Goal: Task Accomplishment & Management: Manage account settings

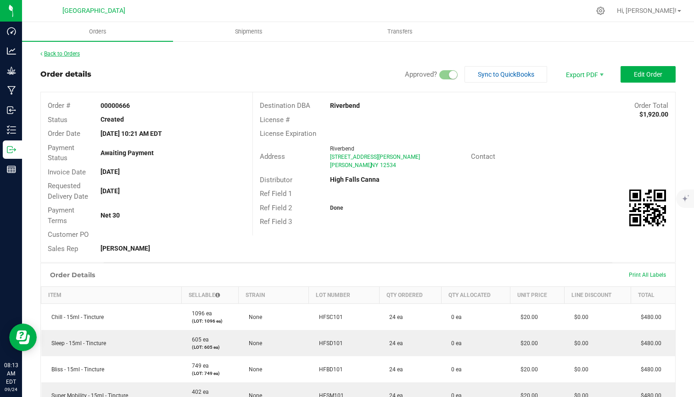
click at [63, 53] on link "Back to Orders" at bounding box center [60, 54] width 40 height 6
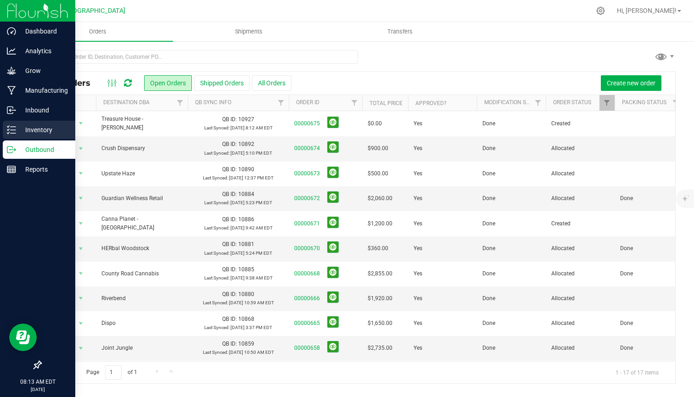
click at [21, 126] on p "Inventory" at bounding box center [43, 129] width 55 height 11
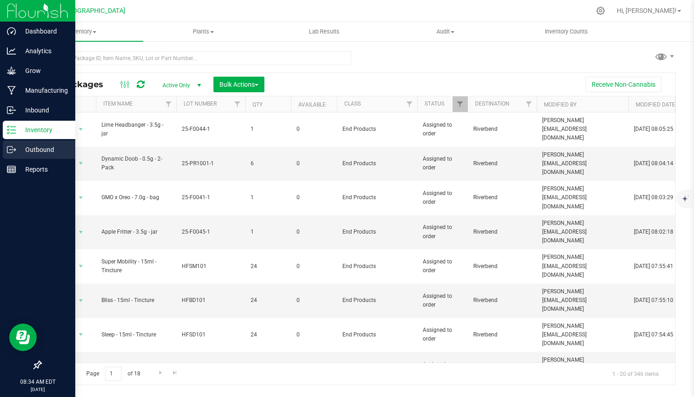
click at [14, 150] on line at bounding box center [13, 150] width 5 height 0
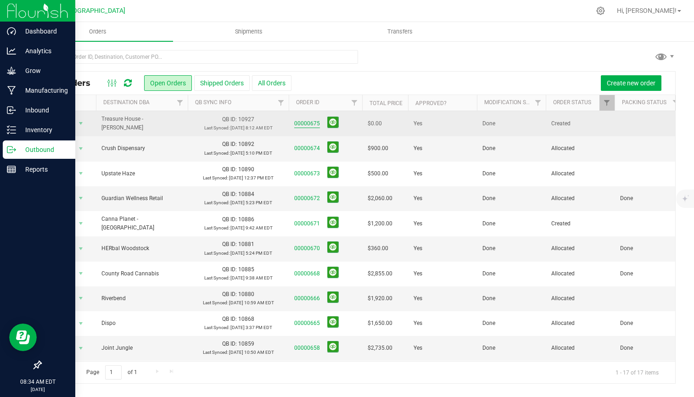
click at [299, 124] on link "00000675" at bounding box center [307, 123] width 26 height 9
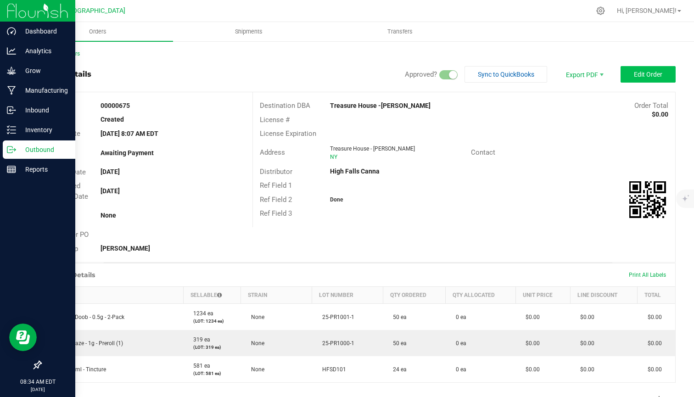
click at [638, 79] on button "Edit Order" at bounding box center [648, 74] width 55 height 17
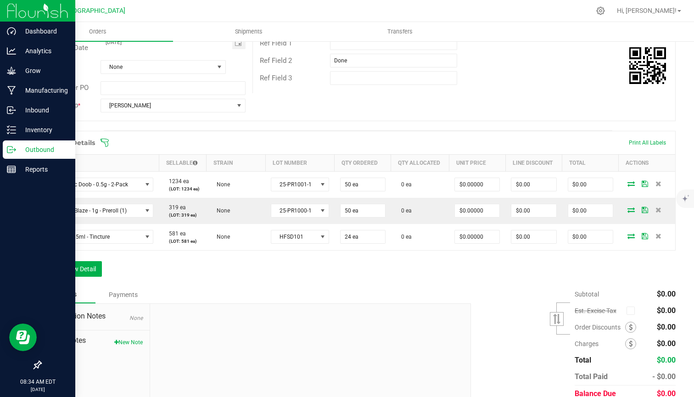
scroll to position [164, 0]
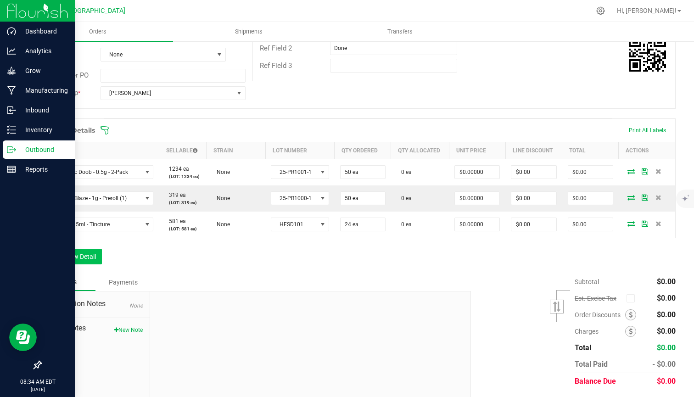
click at [78, 254] on button "Add New Detail" at bounding box center [71, 257] width 62 height 16
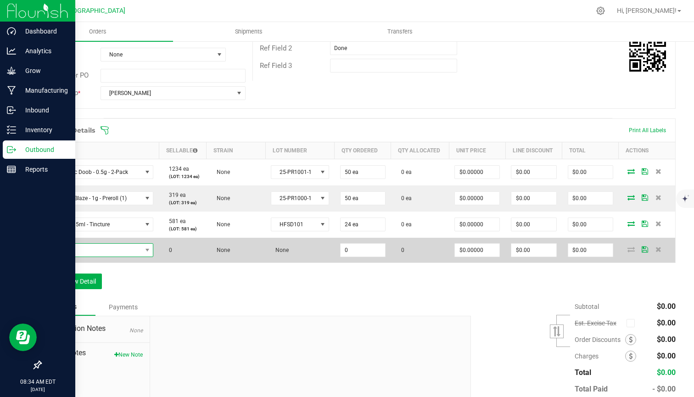
click at [93, 251] on span "NO DATA FOUND" at bounding box center [94, 250] width 95 height 13
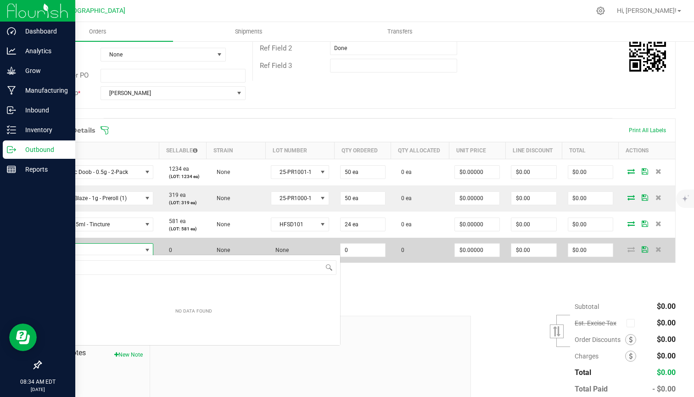
scroll to position [14, 108]
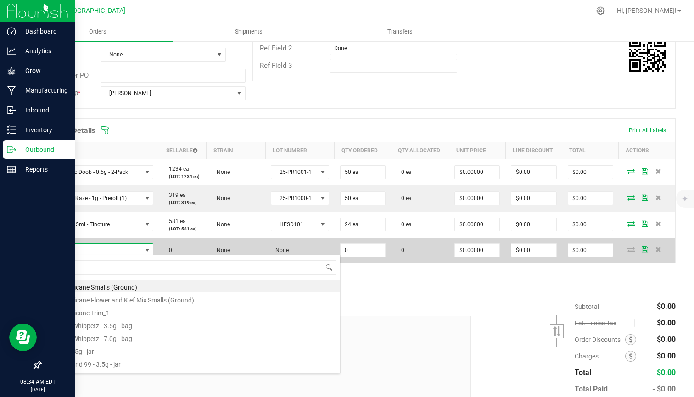
type input "c"
click at [85, 247] on span at bounding box center [94, 250] width 95 height 13
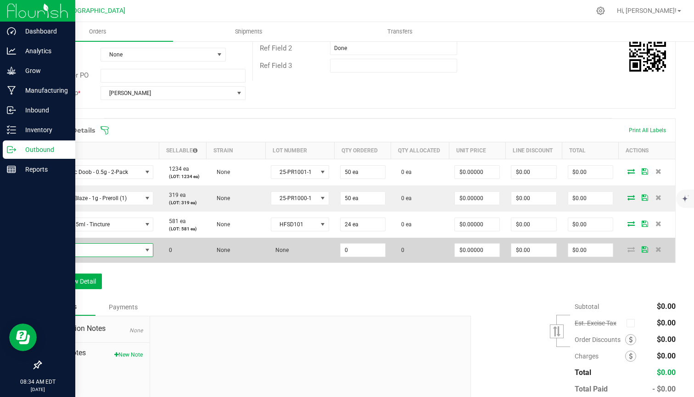
click at [85, 247] on span "NO DATA FOUND" at bounding box center [94, 250] width 95 height 13
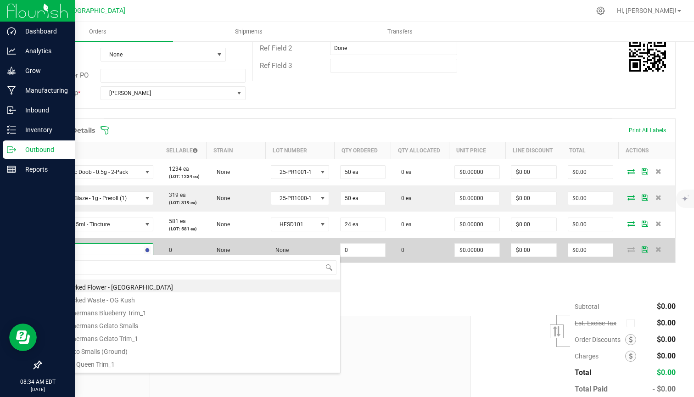
type input "tang"
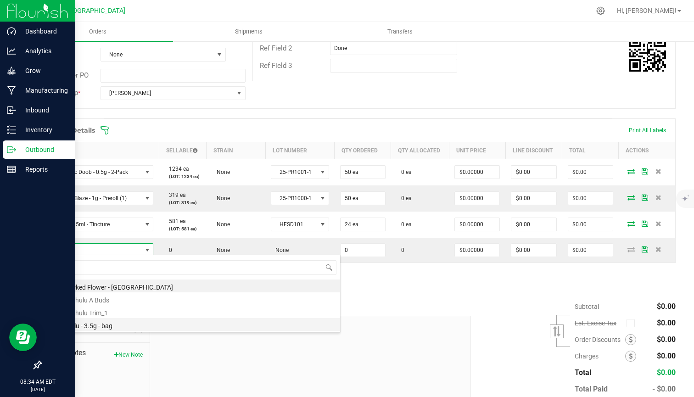
click at [114, 327] on li "Tanghulu - 3.5g - bag" at bounding box center [193, 324] width 293 height 13
type input "0 ea"
type input "$15.00000"
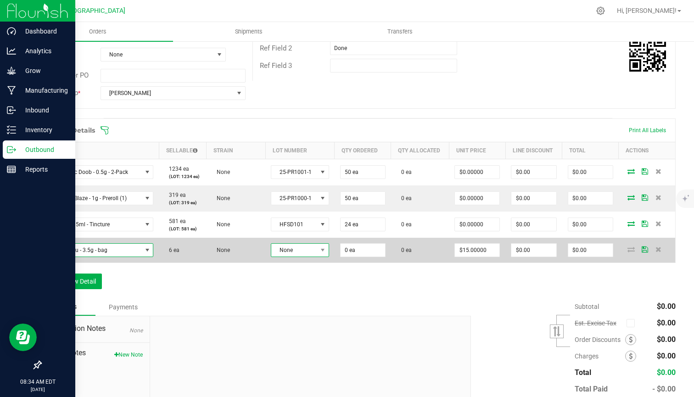
click at [295, 253] on span "None" at bounding box center [294, 250] width 46 height 13
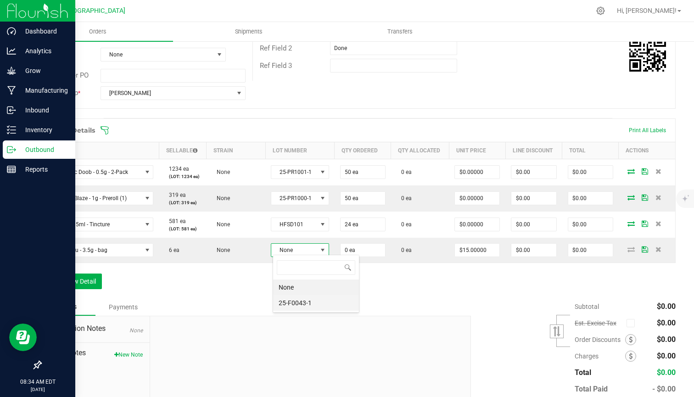
click at [297, 303] on li "25-F0043-1" at bounding box center [316, 303] width 86 height 16
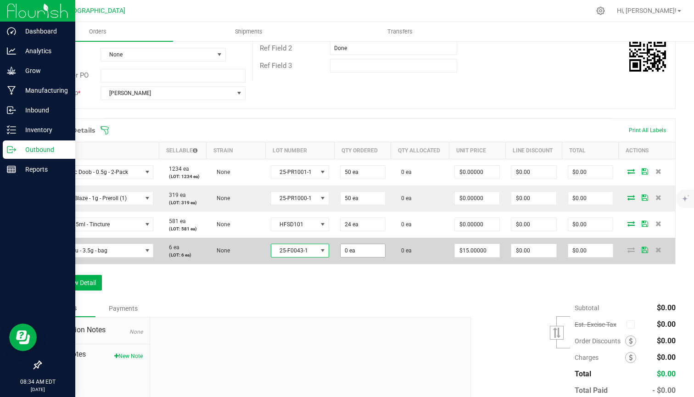
type input "0"
click at [352, 253] on input "0" at bounding box center [363, 250] width 45 height 13
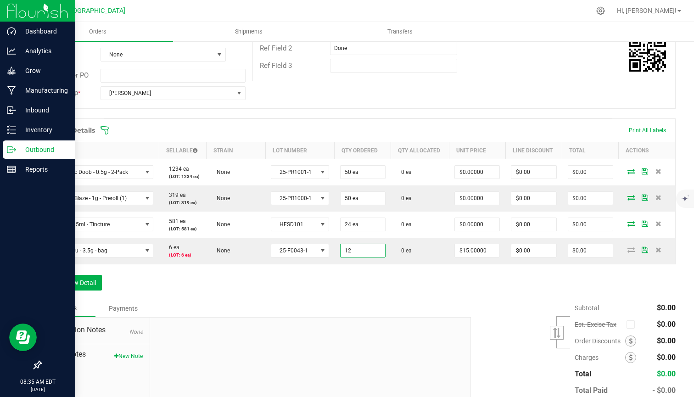
type input "12 ea"
type input "$180.00"
click at [287, 293] on div "Order Details Print All Labels Item Sellable Strain Lot Number Qty Ordered Qty …" at bounding box center [358, 209] width 636 height 181
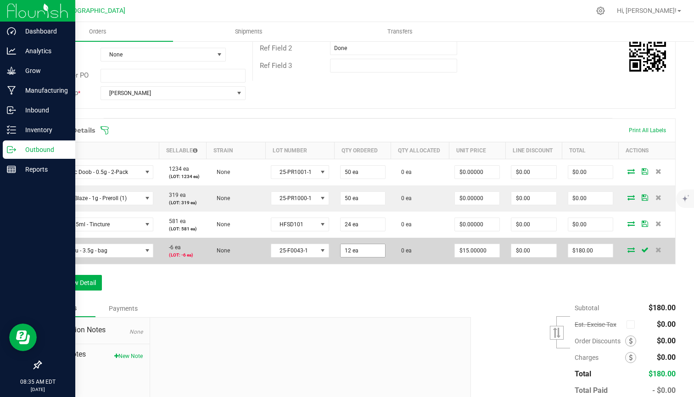
type input "12"
click at [364, 251] on input "12" at bounding box center [363, 250] width 45 height 13
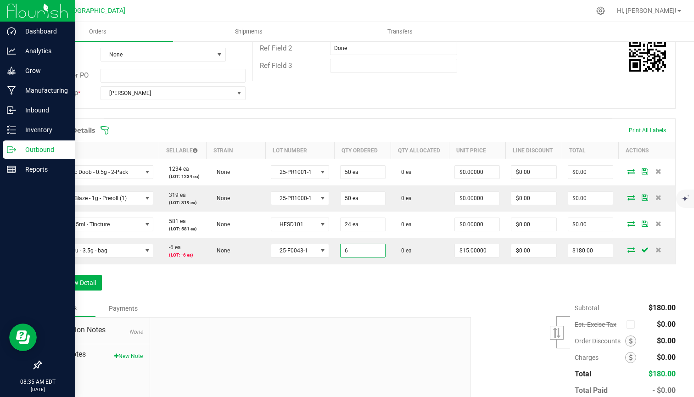
type input "6 ea"
type input "$90.00"
click at [291, 282] on div "Order Details Print All Labels Item Sellable Strain Lot Number Qty Ordered Qty …" at bounding box center [358, 209] width 636 height 181
click at [82, 282] on button "Add New Detail" at bounding box center [71, 283] width 62 height 16
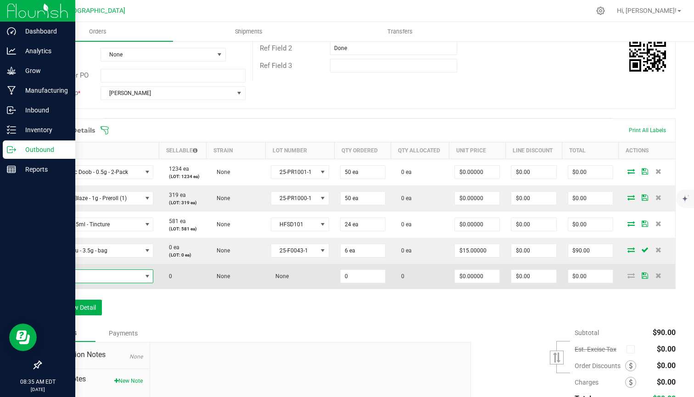
click at [96, 276] on span "NO DATA FOUND" at bounding box center [94, 276] width 95 height 13
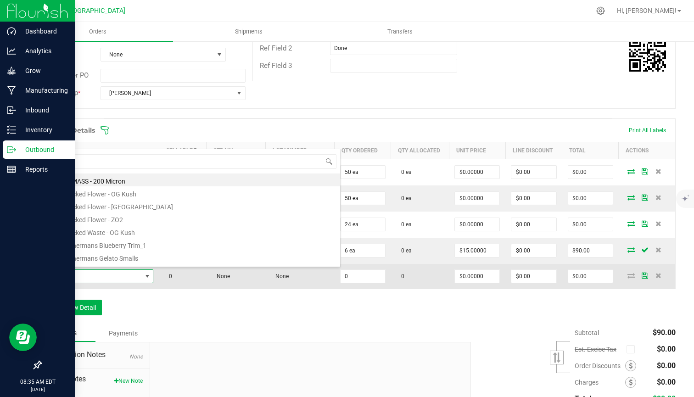
scroll to position [14, 108]
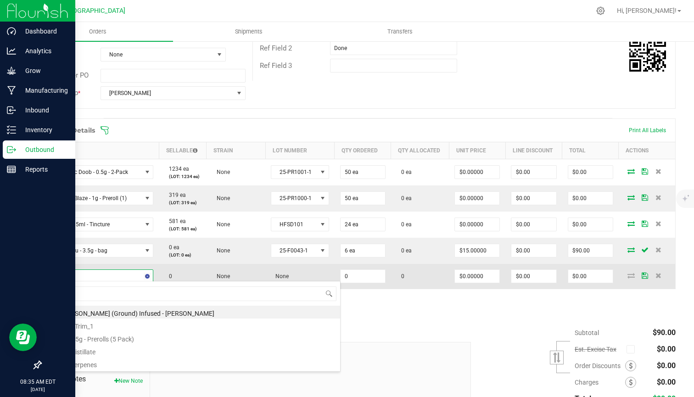
type input "mac -"
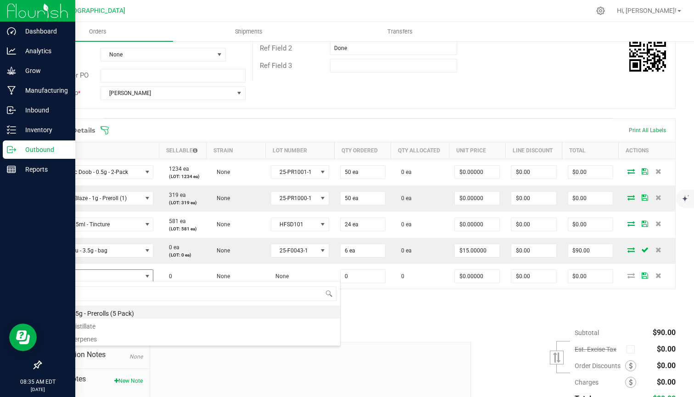
click at [87, 314] on li "Mac - 3.5g - Prerolls (5 Pack)" at bounding box center [193, 312] width 293 height 13
type input "0 ea"
type input "$15.00000"
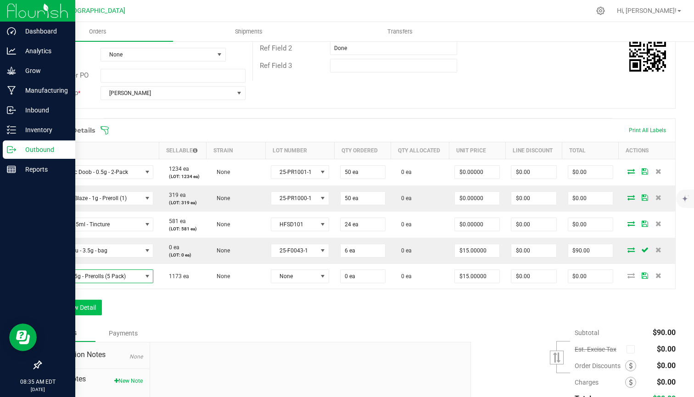
click at [96, 308] on button "Add New Detail" at bounding box center [71, 308] width 62 height 16
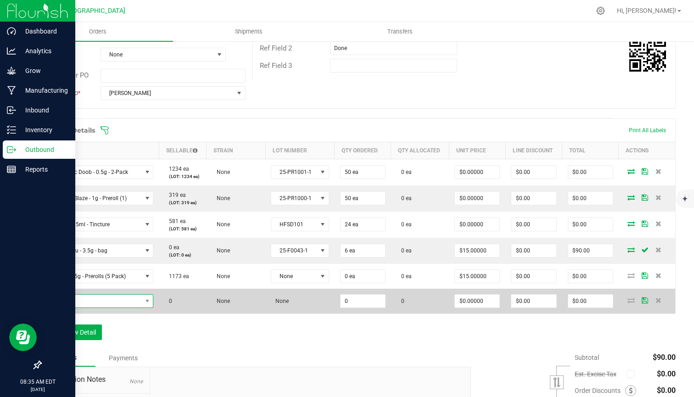
click at [116, 298] on span "NO DATA FOUND" at bounding box center [94, 301] width 95 height 13
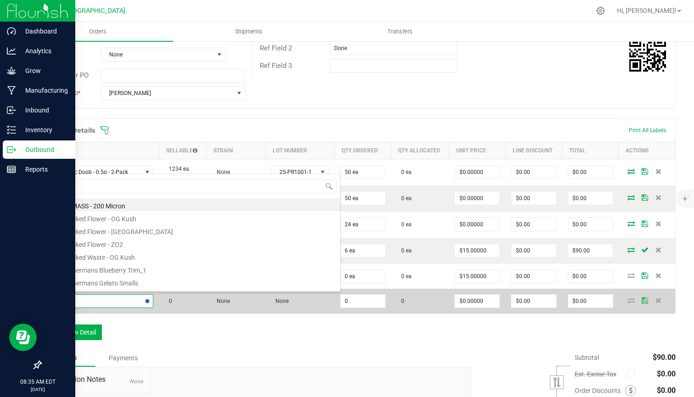
type input "lime"
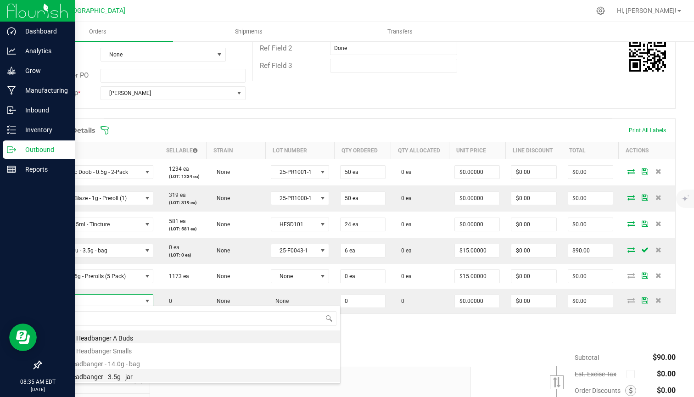
click at [102, 378] on li "Lime Headbanger - 3.5g - jar" at bounding box center [193, 375] width 293 height 13
type input "0 ea"
type input "$15.00000"
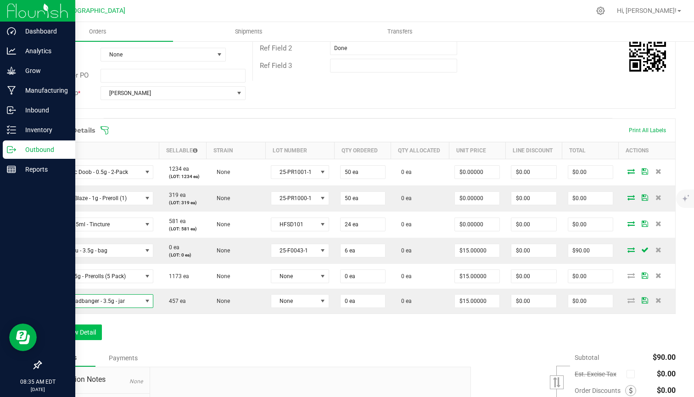
click at [91, 333] on button "Add New Detail" at bounding box center [71, 333] width 62 height 16
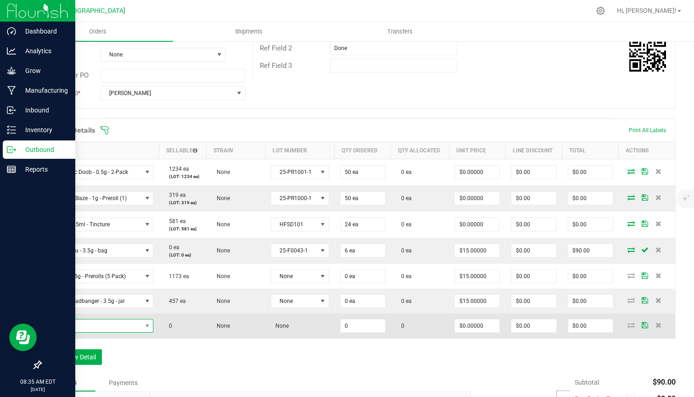
click at [101, 327] on span "NO DATA FOUND" at bounding box center [94, 326] width 95 height 13
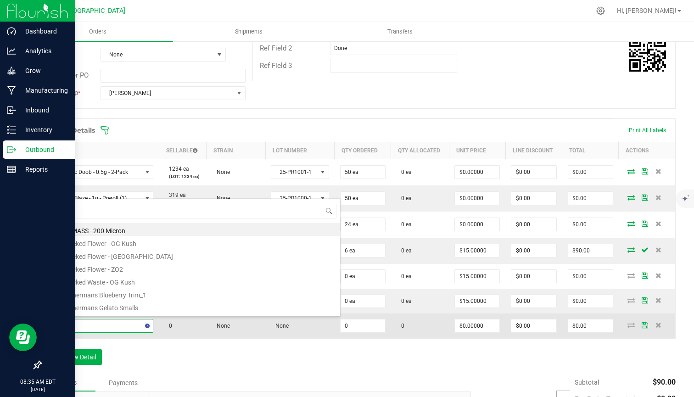
type input "og"
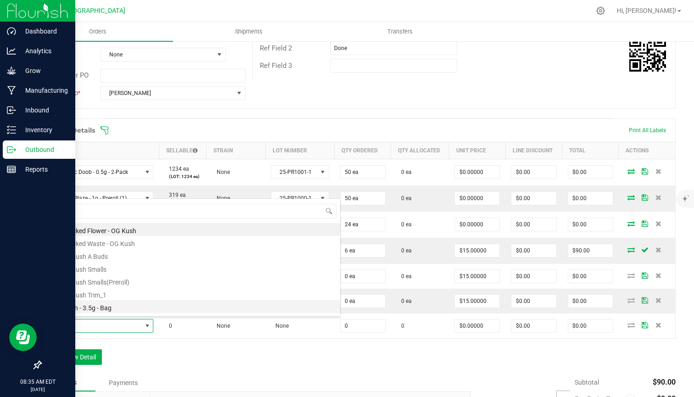
click at [101, 307] on li "OG Kush - 3.5g - Bag" at bounding box center [193, 306] width 293 height 13
type input "0 ea"
type input "$15.00000"
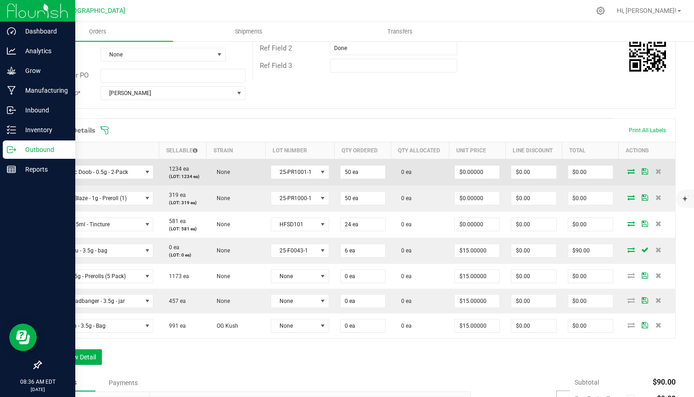
click at [632, 170] on icon at bounding box center [631, 172] width 7 height 6
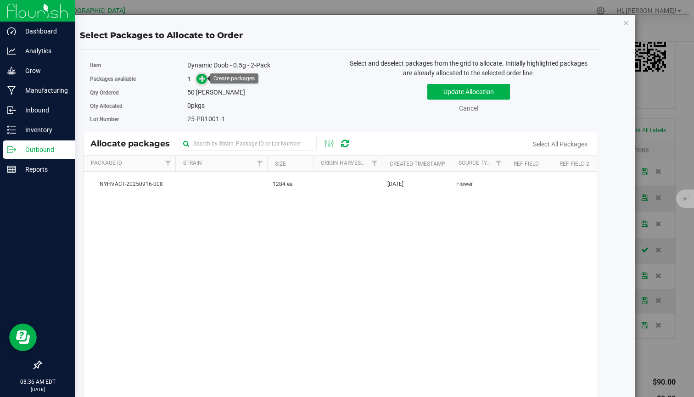
click at [206, 76] on span at bounding box center [202, 79] width 11 height 11
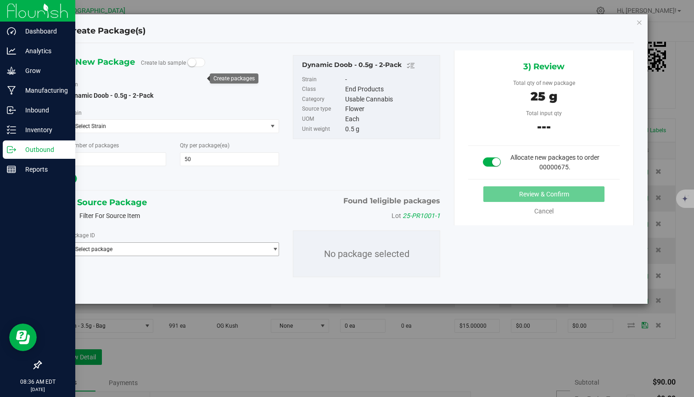
click at [152, 254] on span "Select package" at bounding box center [168, 249] width 200 height 13
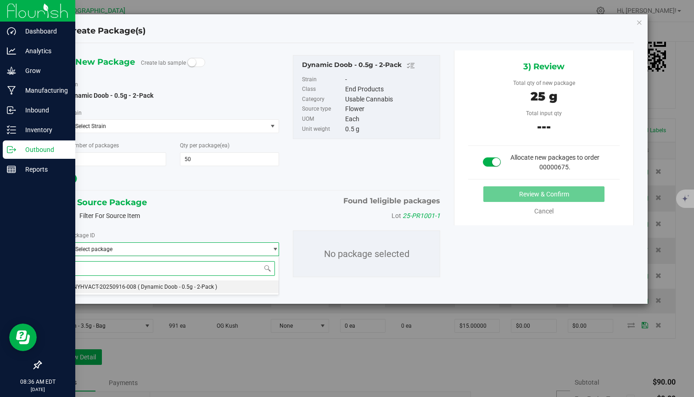
click at [155, 287] on span "( Dynamic Doob - 0.5g - 2-Pack )" at bounding box center [177, 287] width 79 height 6
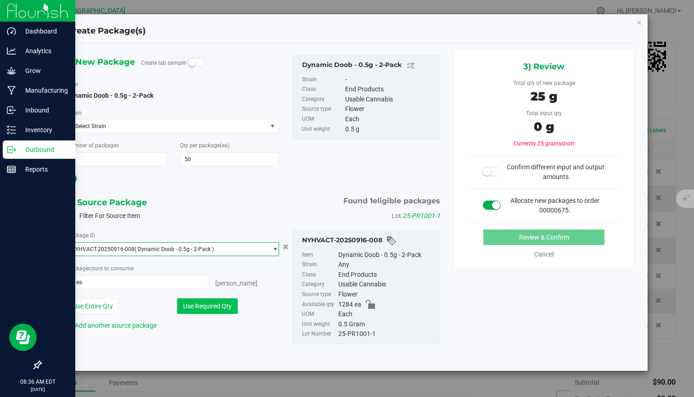
click at [212, 307] on button "Use Required Qty" at bounding box center [207, 307] width 61 height 16
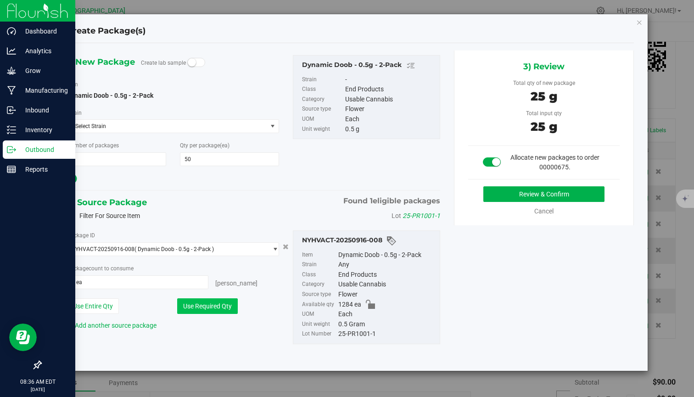
type input "50 ea"
click at [526, 195] on button "Review & Confirm" at bounding box center [544, 194] width 121 height 16
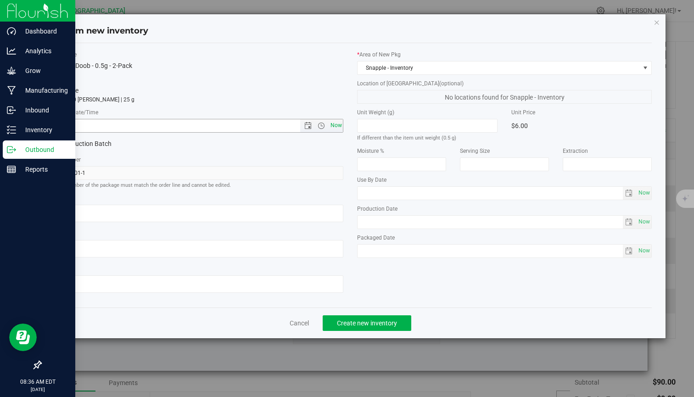
click at [333, 125] on span "Now" at bounding box center [336, 125] width 16 height 13
type input "9/24/2025 8:36 AM"
click at [351, 323] on span "Create new inventory" at bounding box center [367, 323] width 60 height 7
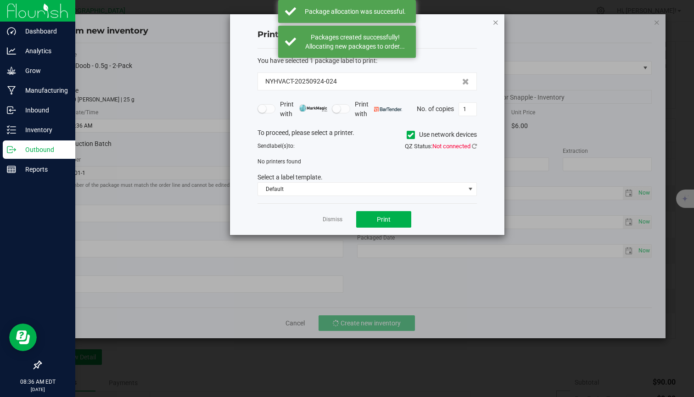
click at [496, 22] on icon "button" at bounding box center [496, 22] width 6 height 11
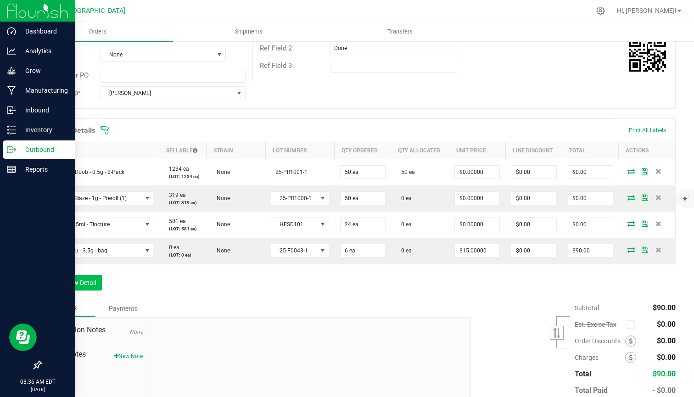
click at [84, 283] on button "Add New Detail" at bounding box center [71, 283] width 62 height 16
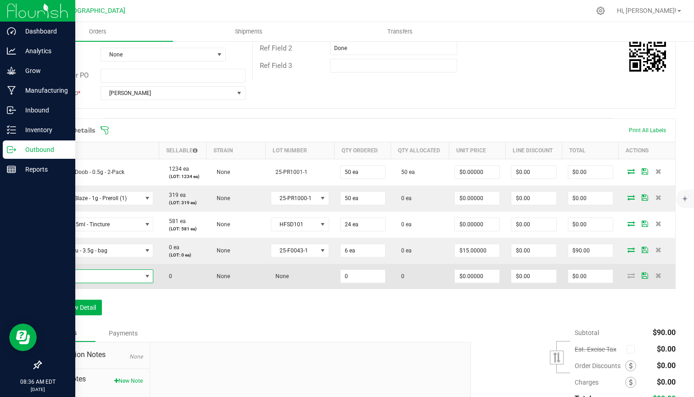
click at [93, 274] on span "NO DATA FOUND" at bounding box center [94, 276] width 95 height 13
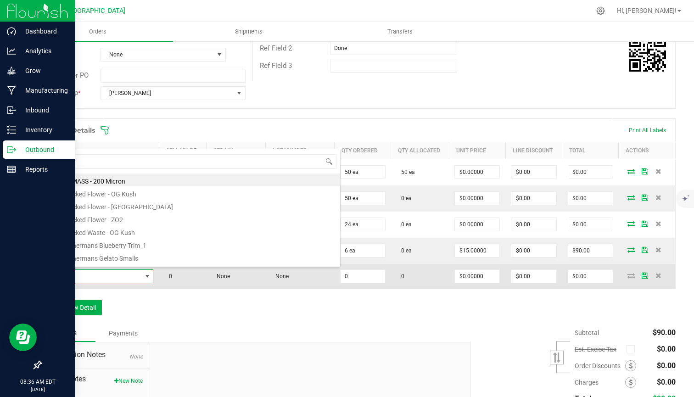
scroll to position [14, 108]
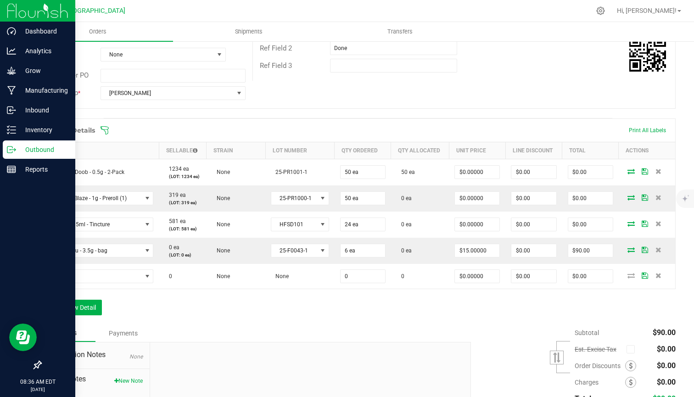
click at [149, 318] on div "Order Details Print All Labels Item Sellable Strain Lot Number Qty Ordered Qty …" at bounding box center [358, 222] width 636 height 206
click at [90, 301] on button "Add New Detail" at bounding box center [71, 308] width 62 height 16
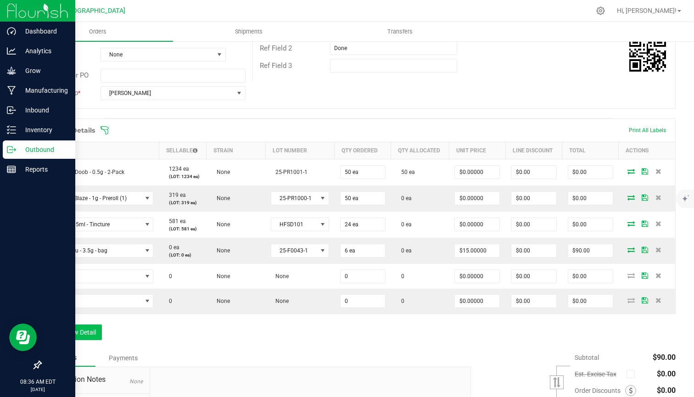
click at [81, 329] on button "Add New Detail" at bounding box center [71, 333] width 62 height 16
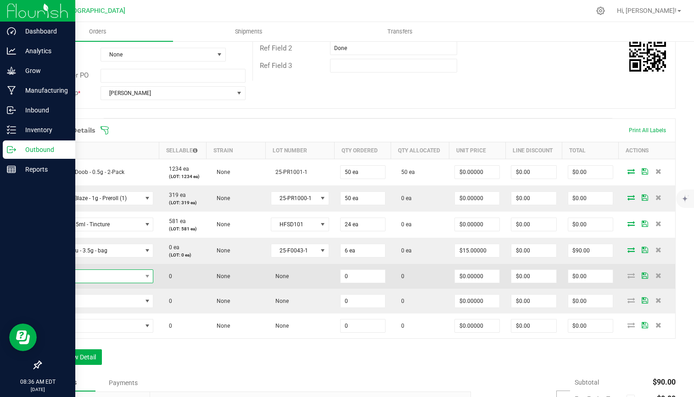
click at [110, 279] on span "NO DATA FOUND" at bounding box center [94, 276] width 95 height 13
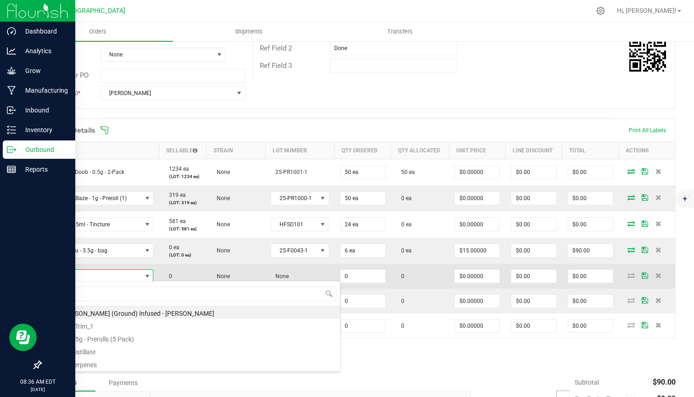
type input "Mac"
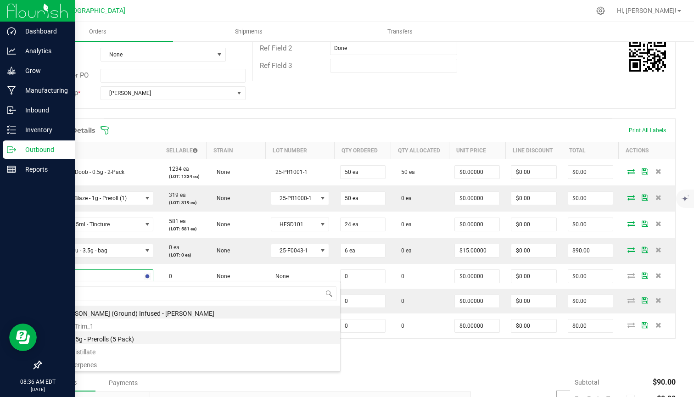
drag, startPoint x: 110, startPoint y: 279, endPoint x: 89, endPoint y: 341, distance: 65.1
click at [89, 341] on li "Mac - 3.5g - Prerolls (5 Pack)" at bounding box center [193, 338] width 293 height 13
type input "0 ea"
type input "$15.00000"
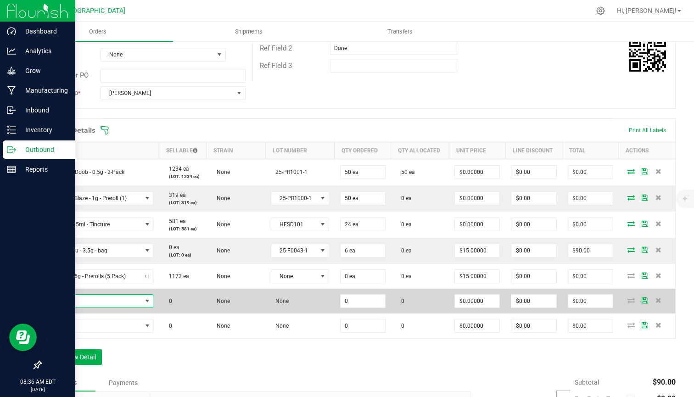
click at [114, 301] on span "NO DATA FOUND" at bounding box center [94, 301] width 95 height 13
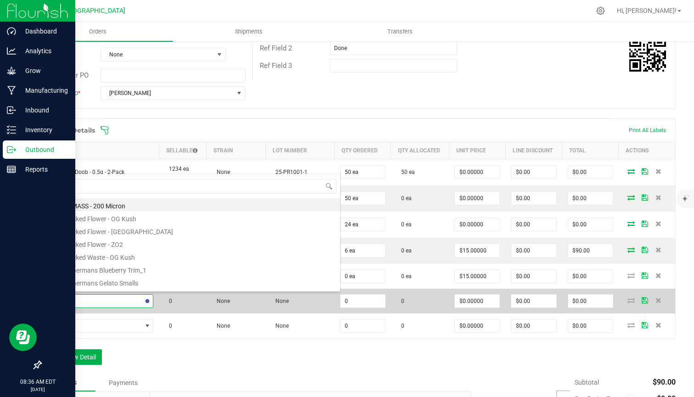
type input "og"
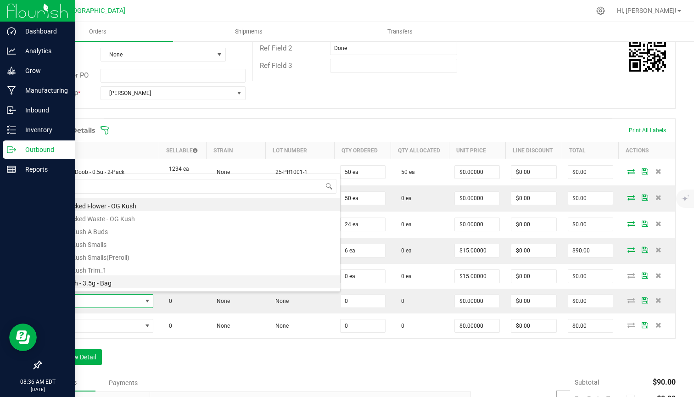
click at [99, 282] on li "OG Kush - 3.5g - Bag" at bounding box center [193, 282] width 293 height 13
type input "0 ea"
type input "$15.00000"
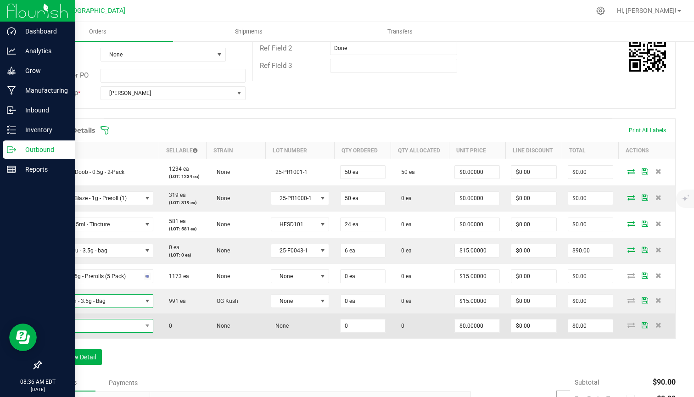
click at [94, 323] on span "NO DATA FOUND" at bounding box center [94, 326] width 95 height 13
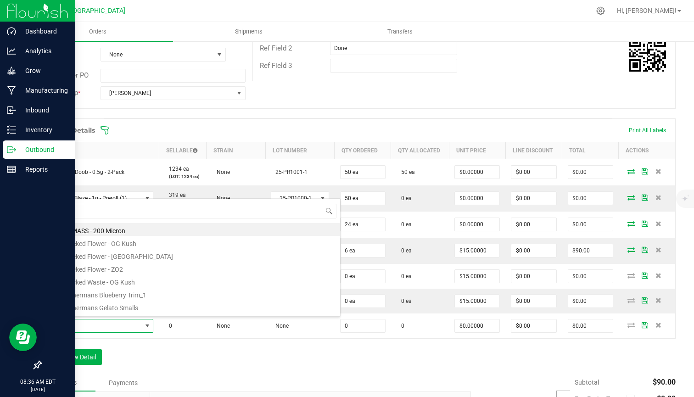
click at [140, 358] on div "Order Details Print All Labels Item Sellable Strain Lot Number Qty Ordered Qty …" at bounding box center [358, 247] width 636 height 256
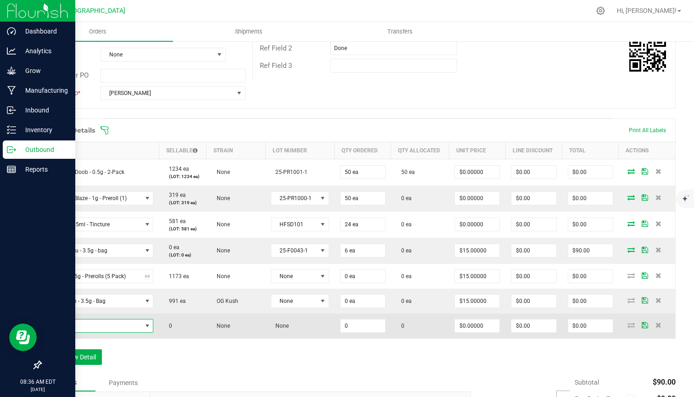
click at [123, 325] on span "NO DATA FOUND" at bounding box center [94, 326] width 95 height 13
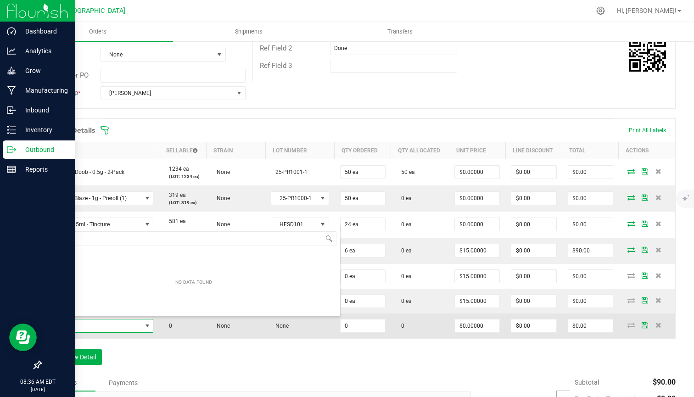
type input "lime"
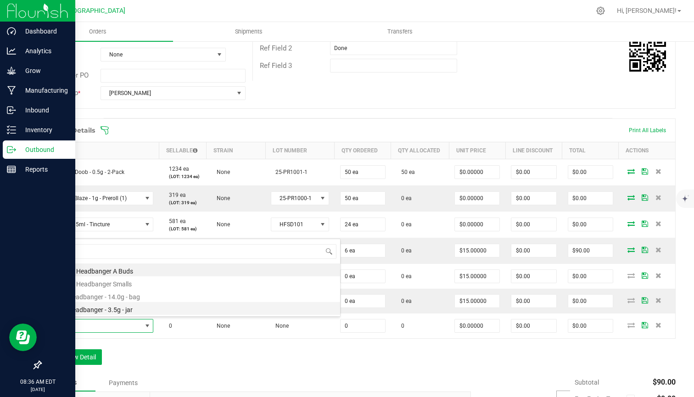
click at [124, 312] on li "Lime Headbanger - 3.5g - jar" at bounding box center [193, 308] width 293 height 13
type input "0 ea"
type input "$15.00000"
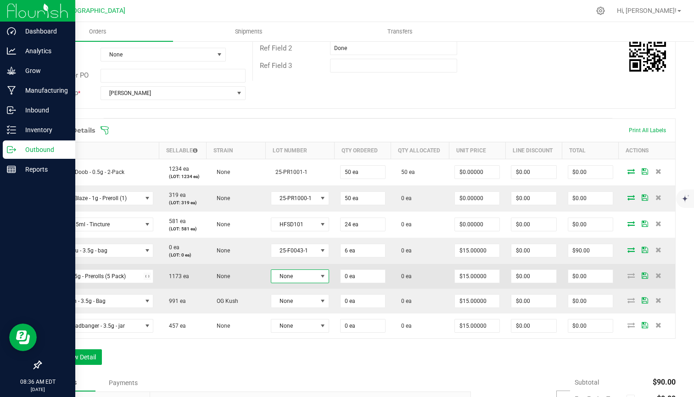
click at [319, 274] on span at bounding box center [322, 276] width 7 height 7
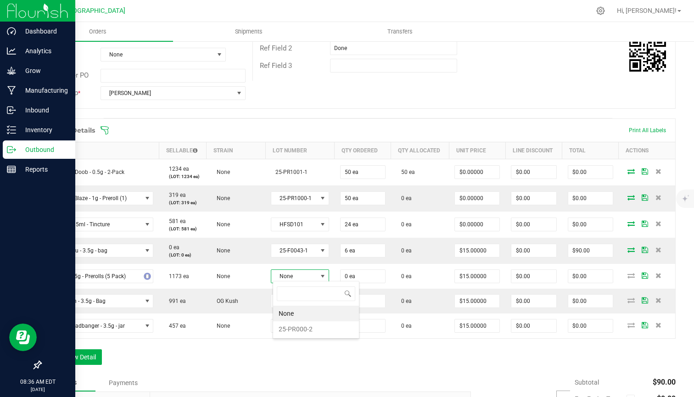
scroll to position [14, 53]
click at [289, 335] on li "25-PR000-2" at bounding box center [316, 330] width 86 height 16
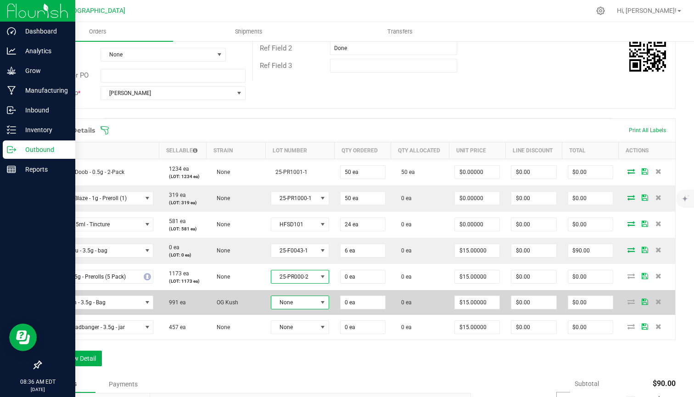
click at [310, 300] on span "None" at bounding box center [294, 302] width 46 height 13
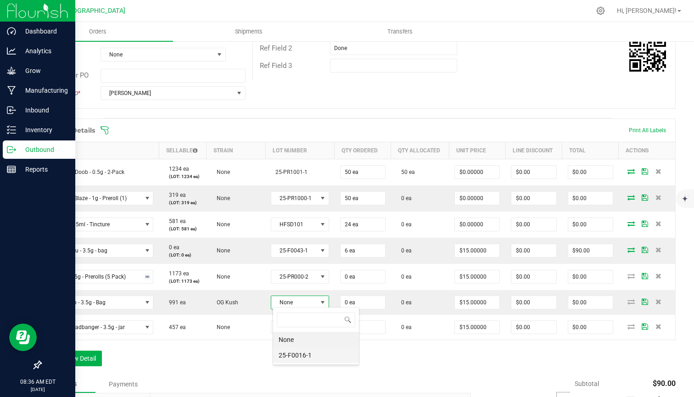
click at [297, 357] on li "25-F0016-1" at bounding box center [316, 356] width 86 height 16
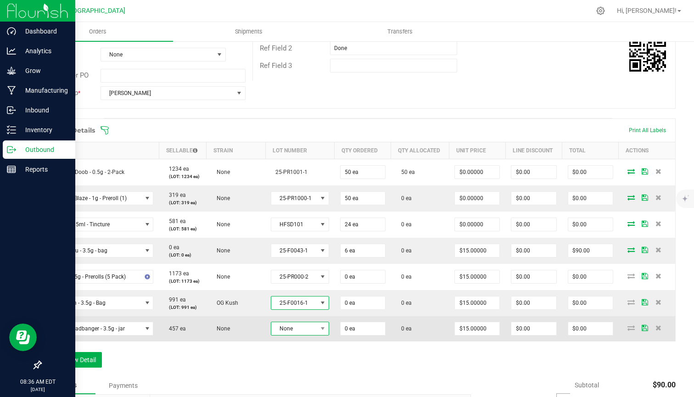
click at [311, 331] on span "None" at bounding box center [294, 328] width 46 height 13
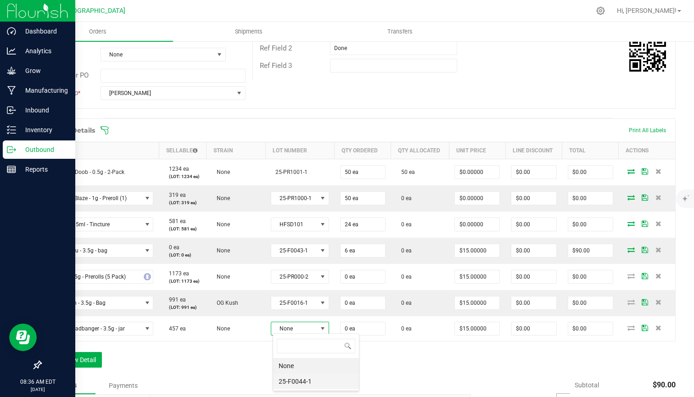
click at [292, 384] on li "25-F0044-1" at bounding box center [316, 382] width 86 height 16
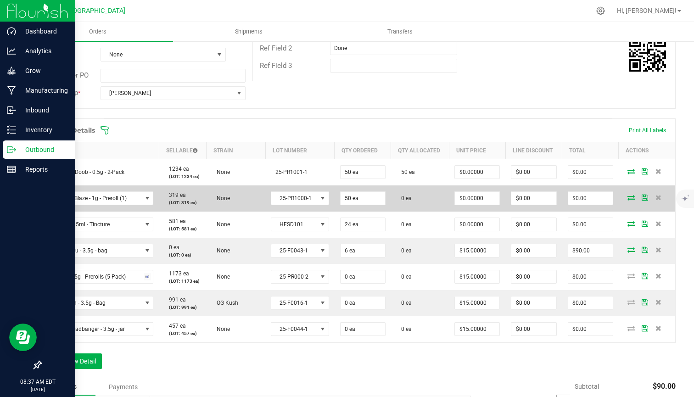
click at [631, 197] on icon at bounding box center [631, 198] width 7 height 6
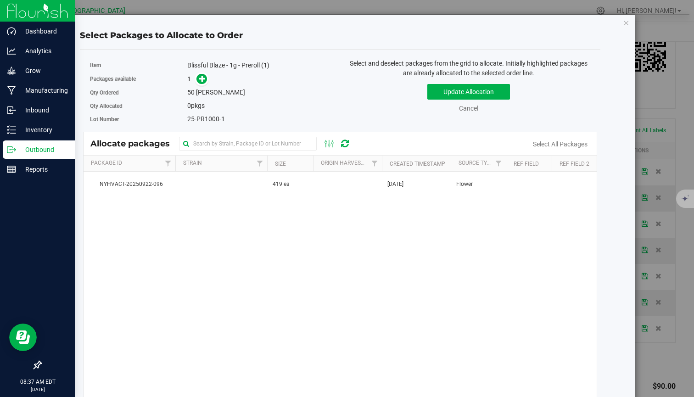
click at [630, 27] on div "Select Packages to Allocate to Order Item Blissful Blaze - 1g - Preroll (1) Pac…" at bounding box center [340, 214] width 591 height 401
click at [627, 24] on icon "button" at bounding box center [626, 22] width 6 height 11
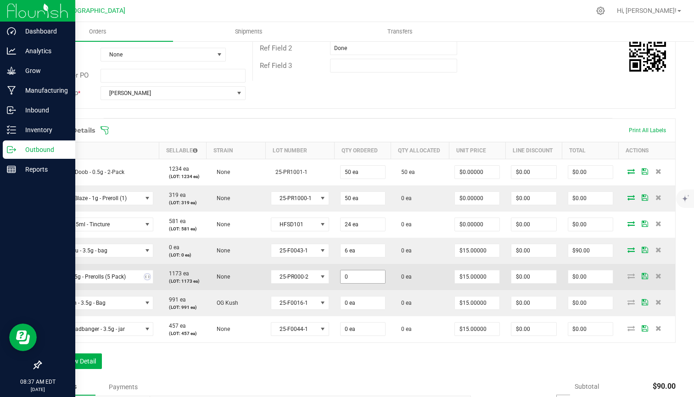
click at [354, 277] on input "0" at bounding box center [363, 277] width 45 height 13
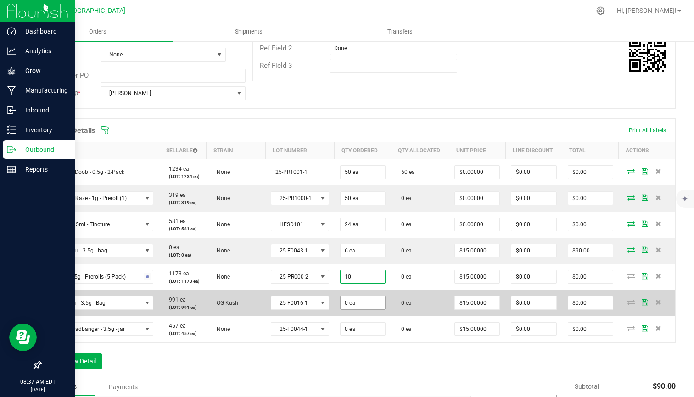
type input "10 ea"
type input "$150.00"
click at [361, 301] on input "0" at bounding box center [363, 303] width 45 height 13
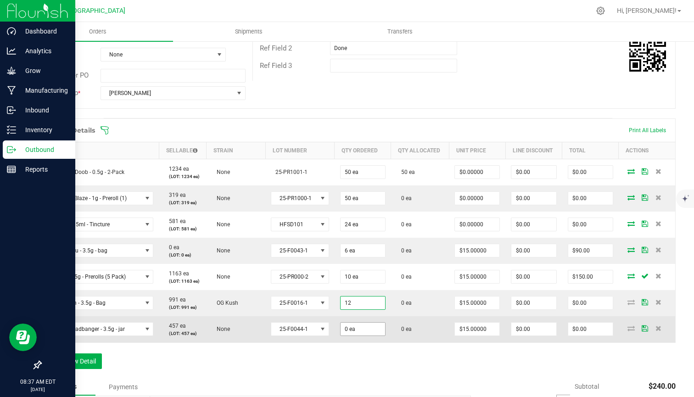
type input "12 ea"
type input "$180.00"
click at [356, 329] on input "0" at bounding box center [363, 329] width 45 height 13
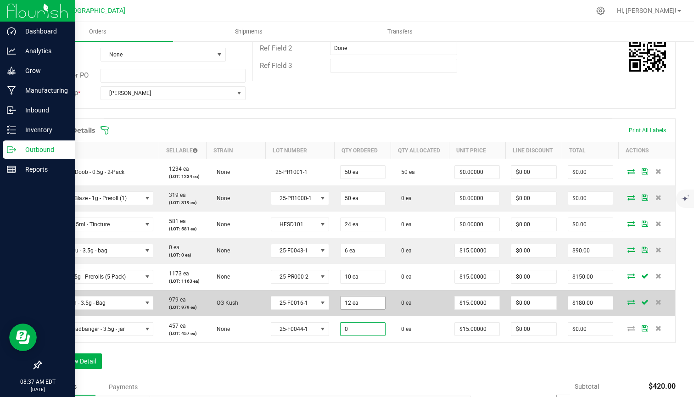
type input "0 ea"
type input "12"
click at [366, 305] on input "12" at bounding box center [363, 303] width 45 height 13
type input "2"
type input "12"
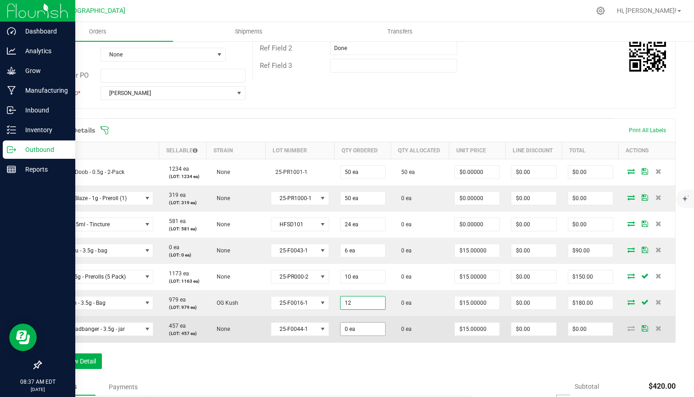
type input "0"
type input "12 ea"
click at [374, 332] on input "0" at bounding box center [363, 329] width 45 height 13
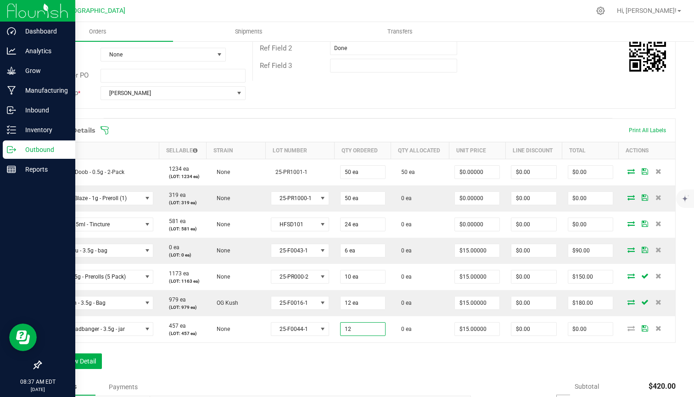
type input "12 ea"
type input "$180.00"
click at [349, 360] on div "Order Details Print All Labels Item Sellable Strain Lot Number Qty Ordered Qty …" at bounding box center [358, 249] width 636 height 260
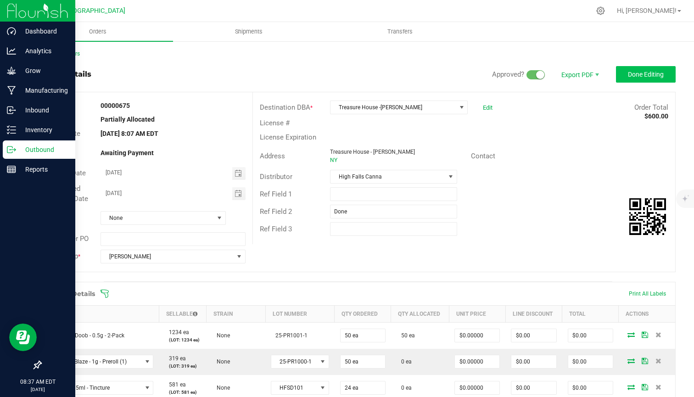
scroll to position [0, 0]
click at [655, 73] on span "Done Editing" at bounding box center [646, 74] width 36 height 7
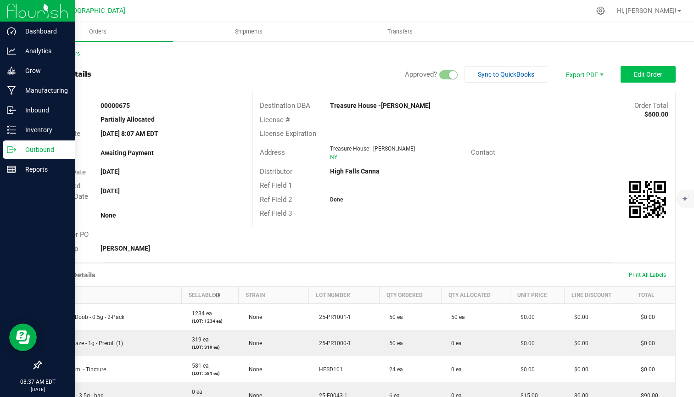
click at [632, 73] on button "Edit Order" at bounding box center [648, 74] width 55 height 17
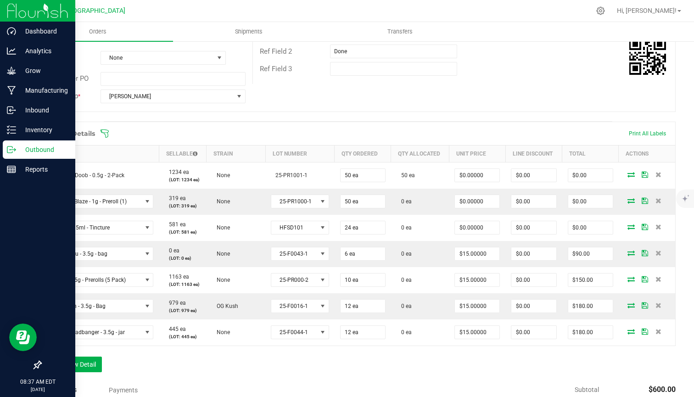
scroll to position [254, 0]
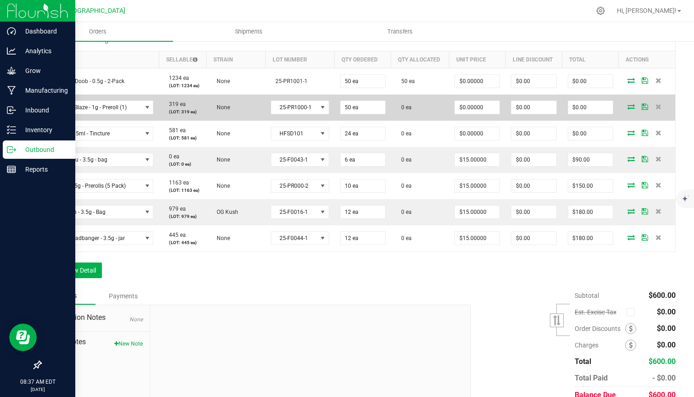
click at [629, 104] on icon at bounding box center [631, 107] width 7 height 6
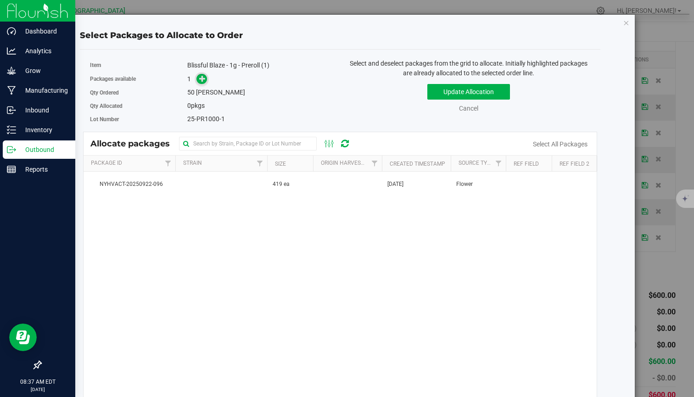
click at [202, 79] on icon at bounding box center [202, 78] width 6 height 6
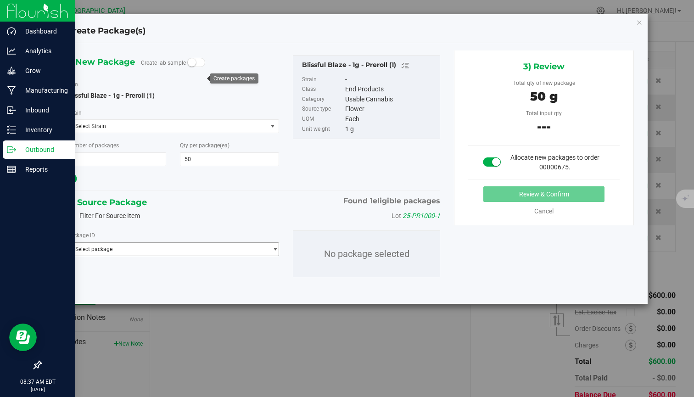
click at [164, 260] on div "Package ID Select package NYHVACT-20250922-096 No package selected" at bounding box center [254, 254] width 388 height 62
click at [168, 253] on span "Select package" at bounding box center [168, 249] width 200 height 13
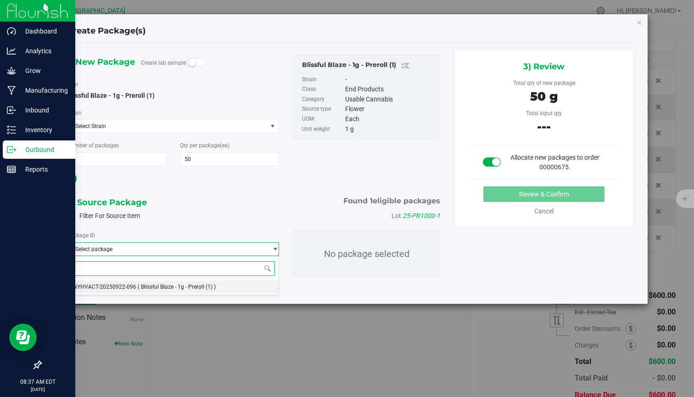
click at [146, 286] on span "( Blissful Blaze - 1g - Preroll (1) )" at bounding box center [177, 287] width 78 height 6
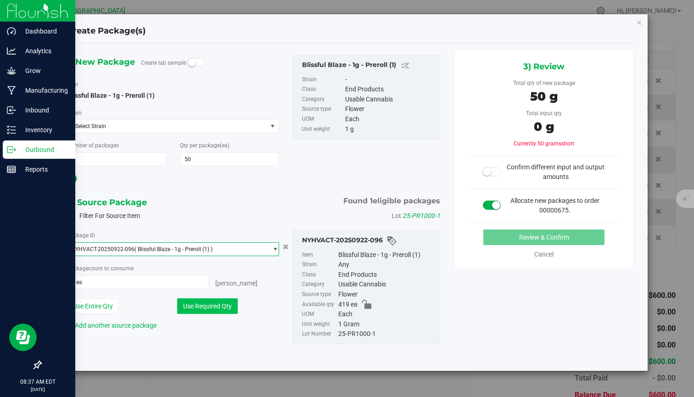
click at [204, 302] on button "Use Required Qty" at bounding box center [207, 307] width 61 height 16
type input "50 ea"
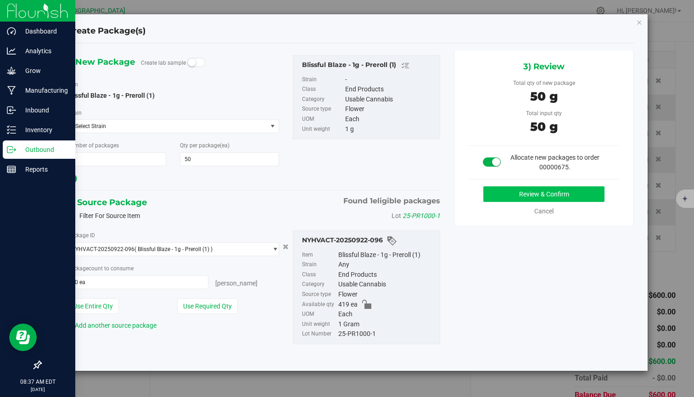
click at [497, 192] on button "Review & Confirm" at bounding box center [544, 194] width 121 height 16
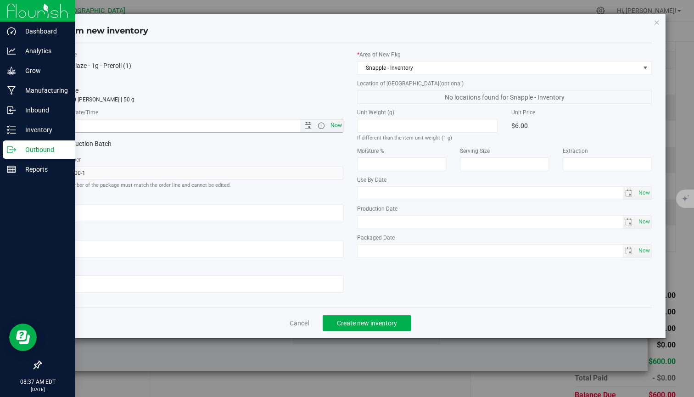
click at [339, 130] on span "Now" at bounding box center [336, 125] width 16 height 13
type input "9/24/2025 8:37 AM"
click at [366, 322] on span "Create new inventory" at bounding box center [367, 323] width 60 height 7
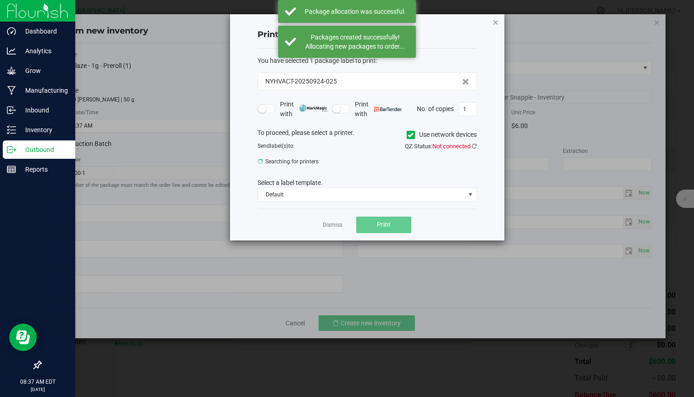
click at [498, 25] on icon "button" at bounding box center [496, 22] width 6 height 11
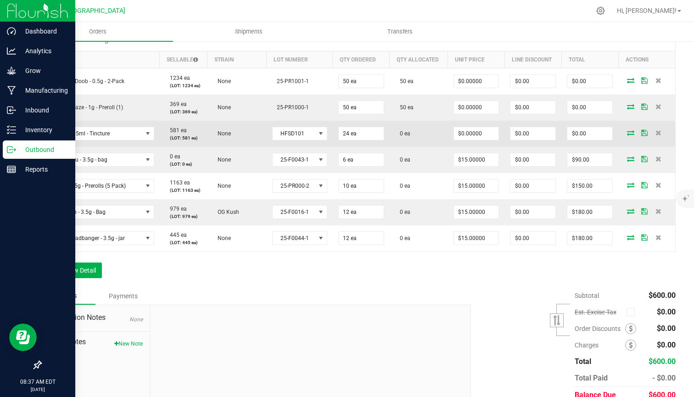
click at [629, 132] on icon at bounding box center [630, 133] width 7 height 6
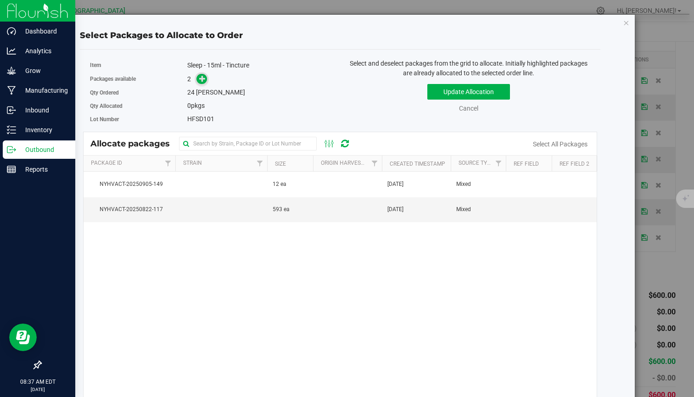
click at [205, 76] on icon at bounding box center [202, 78] width 6 height 6
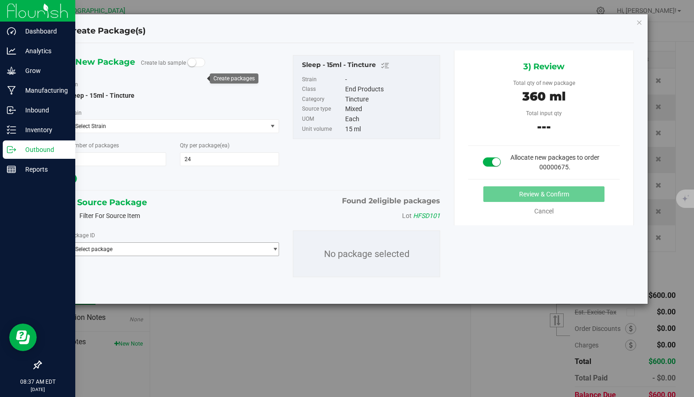
click at [183, 245] on span "Select package" at bounding box center [168, 249] width 200 height 13
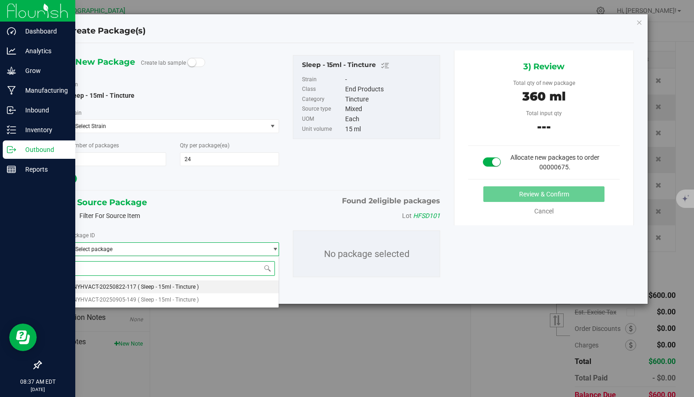
click at [171, 293] on li "NYHVACT-20250822-117 ( Sleep - 15ml - Tincture )" at bounding box center [173, 287] width 211 height 13
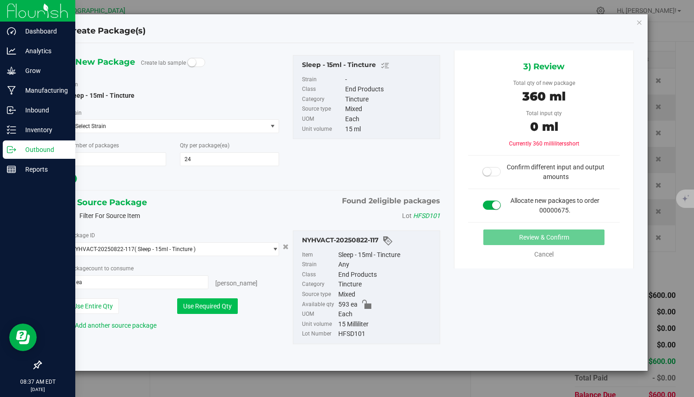
click at [212, 304] on button "Use Required Qty" at bounding box center [207, 307] width 61 height 16
type input "24 ea"
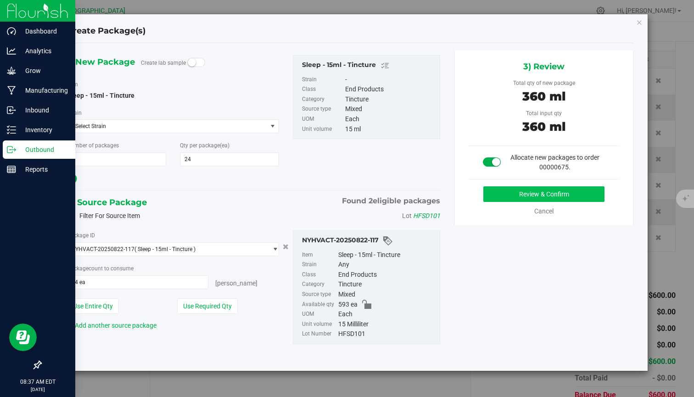
click at [522, 196] on button "Review & Confirm" at bounding box center [544, 194] width 121 height 16
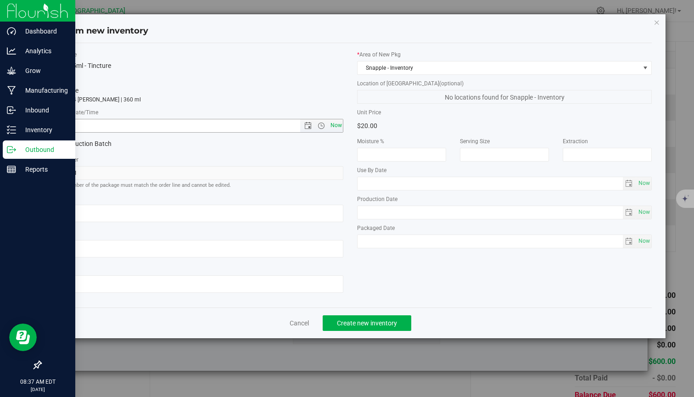
click at [335, 128] on span "Now" at bounding box center [336, 125] width 16 height 13
type input "9/24/2025 8:37 AM"
click at [368, 323] on span "Create new inventory" at bounding box center [367, 323] width 60 height 7
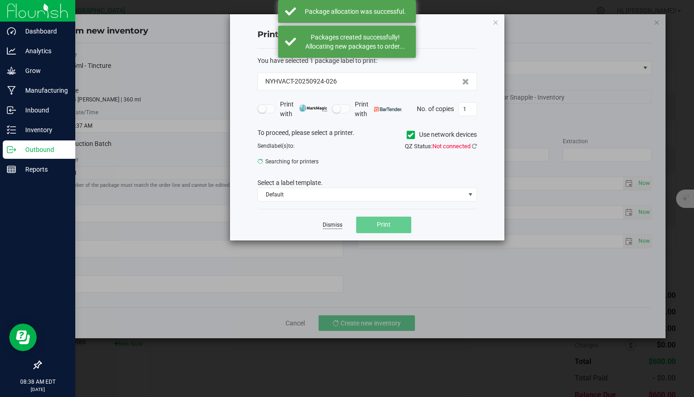
click at [335, 224] on link "Dismiss" at bounding box center [333, 225] width 20 height 8
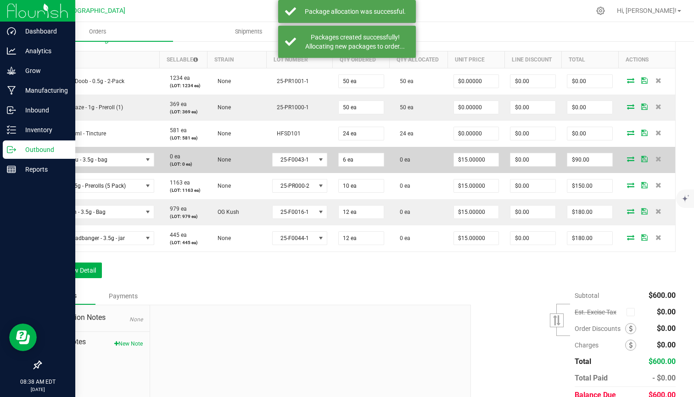
click at [630, 156] on icon at bounding box center [630, 159] width 7 height 6
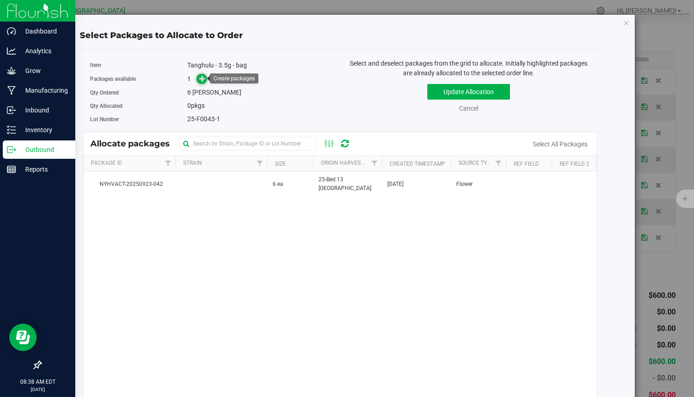
click at [207, 82] on span at bounding box center [202, 79] width 11 height 11
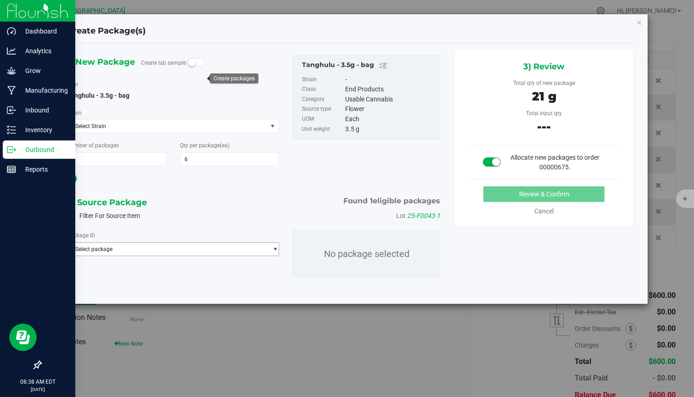
click at [183, 250] on span "Select package" at bounding box center [168, 249] width 200 height 13
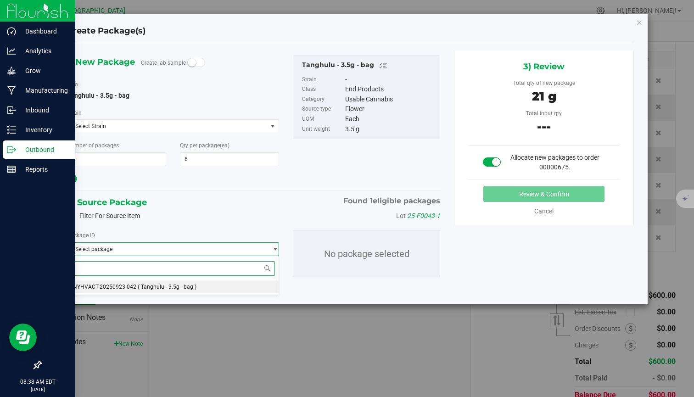
click at [160, 291] on li "NYHVACT-20250923-042 ( Tanghulu - 3.5g - bag )" at bounding box center [173, 287] width 211 height 13
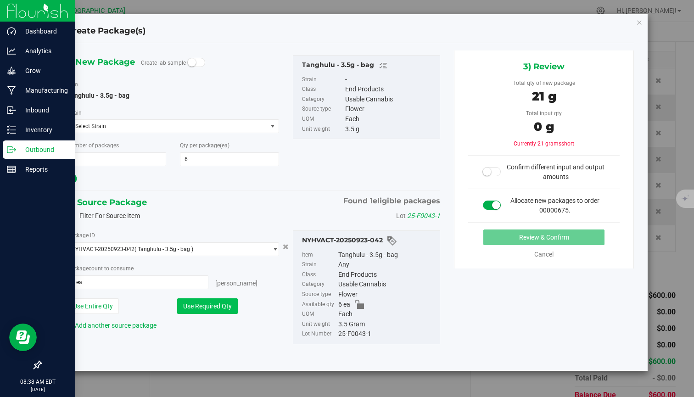
click at [218, 311] on button "Use Required Qty" at bounding box center [207, 307] width 61 height 16
type input "6 ea"
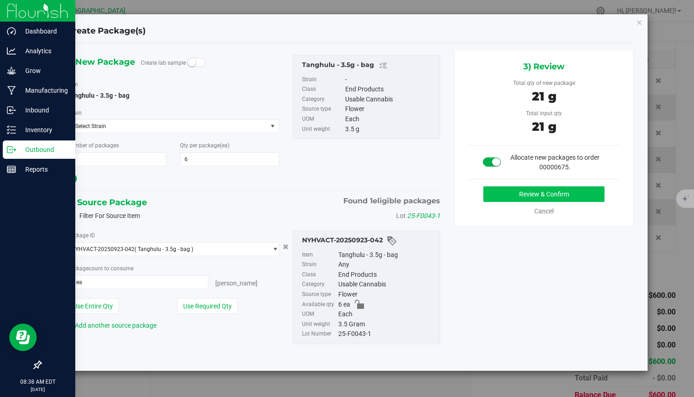
click at [506, 191] on button "Review & Confirm" at bounding box center [544, 194] width 121 height 16
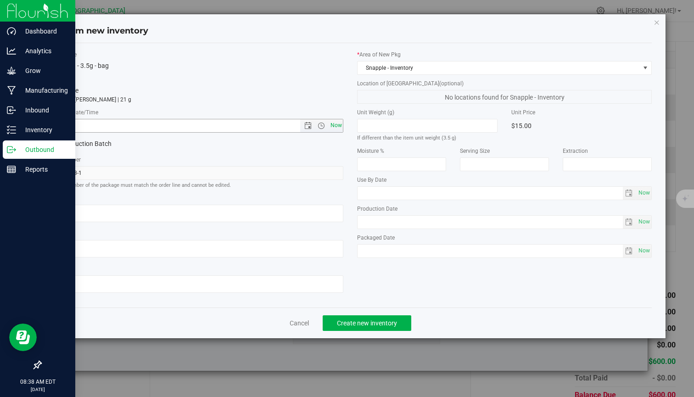
click at [339, 124] on span "Now" at bounding box center [336, 125] width 16 height 13
type input "9/24/2025 8:38 AM"
click at [356, 322] on span "Create new inventory" at bounding box center [367, 323] width 60 height 7
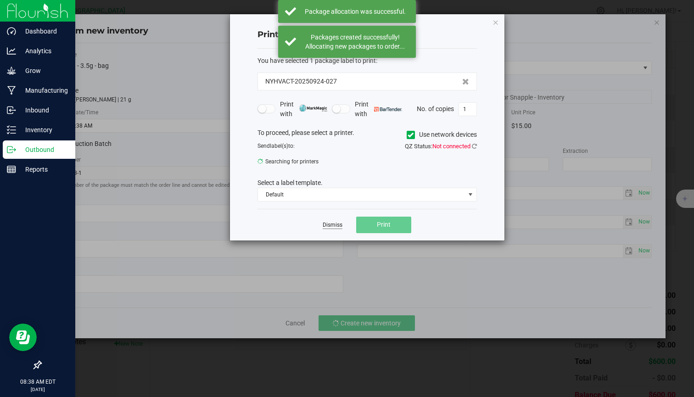
click at [337, 226] on link "Dismiss" at bounding box center [333, 225] width 20 height 8
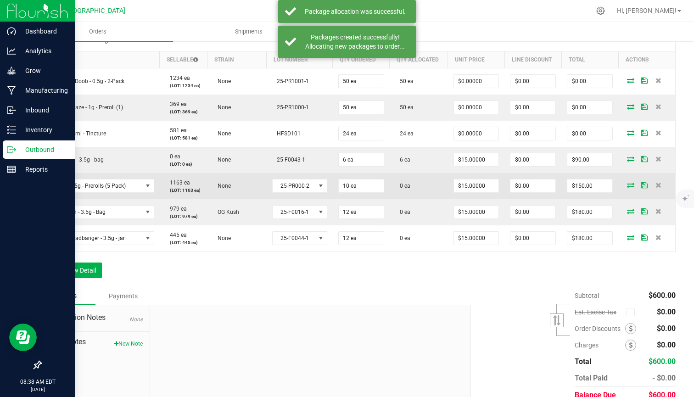
click at [630, 185] on icon at bounding box center [630, 185] width 7 height 6
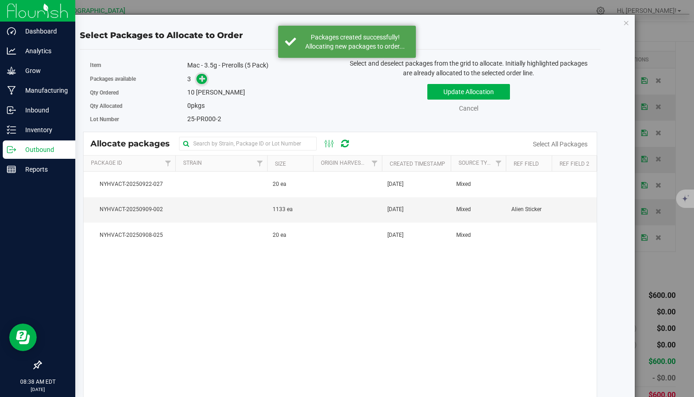
click at [203, 78] on icon at bounding box center [202, 78] width 6 height 6
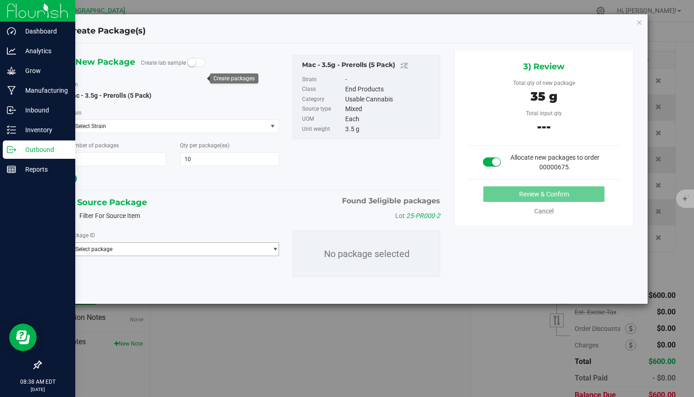
click at [177, 253] on span "Select package" at bounding box center [168, 249] width 200 height 13
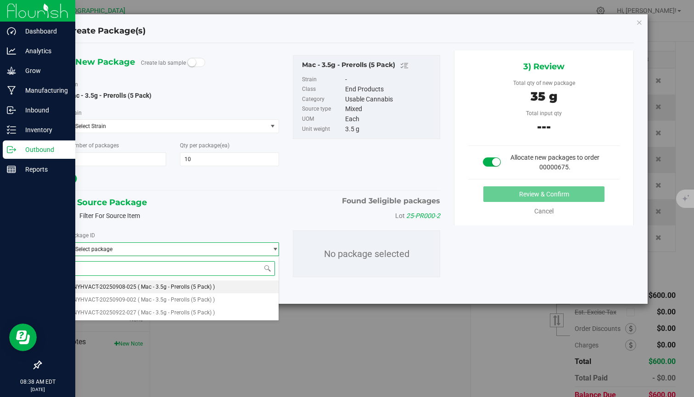
click at [181, 288] on span "( Mac - 3.5g - Prerolls (5 Pack) )" at bounding box center [176, 287] width 77 height 6
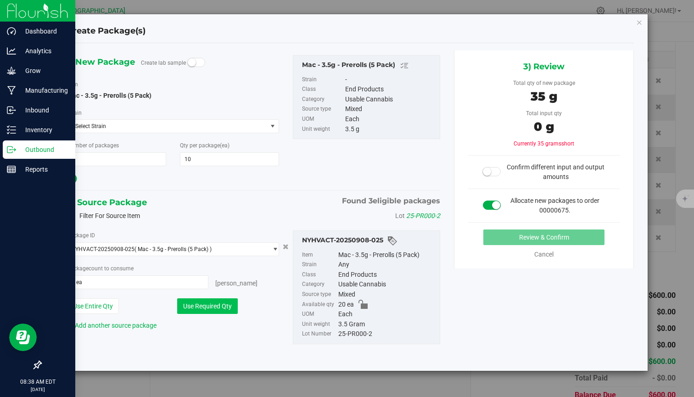
click at [218, 303] on button "Use Required Qty" at bounding box center [207, 307] width 61 height 16
type input "10 ea"
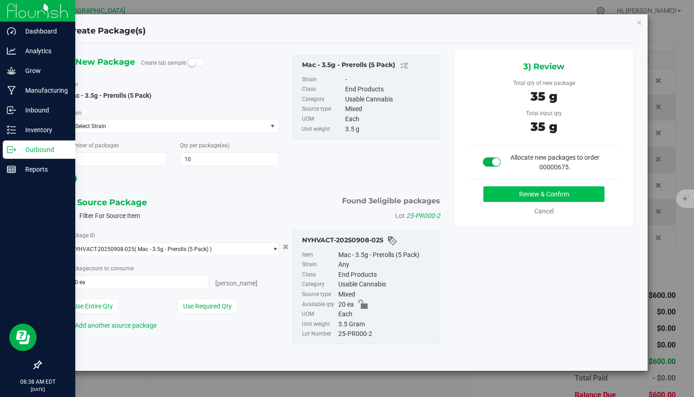
click at [573, 190] on button "Review & Confirm" at bounding box center [544, 194] width 121 height 16
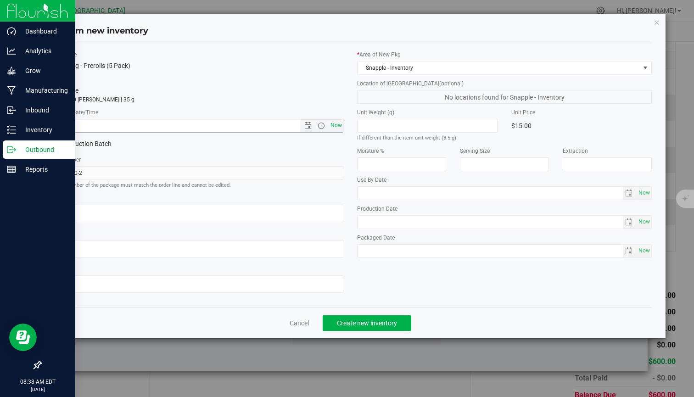
click at [340, 126] on span "Now" at bounding box center [336, 125] width 16 height 13
type input "9/24/2025 8:38 AM"
click at [387, 324] on span "Create new inventory" at bounding box center [367, 323] width 60 height 7
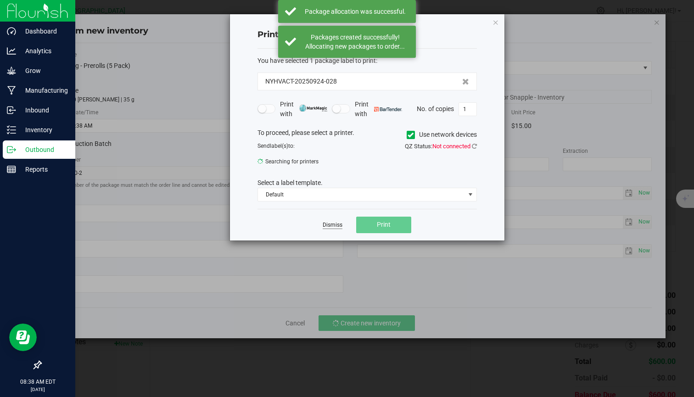
click at [329, 225] on link "Dismiss" at bounding box center [333, 225] width 20 height 8
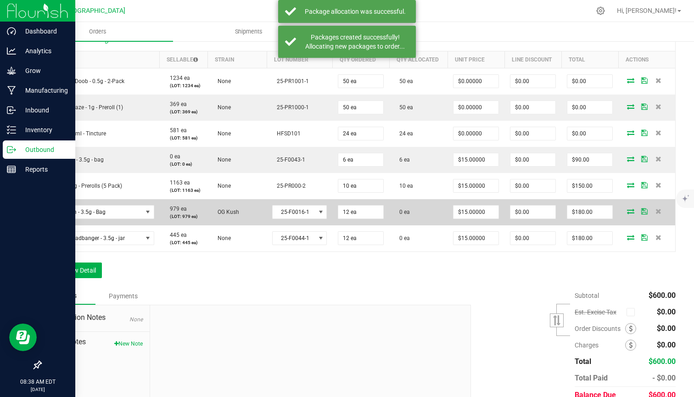
click at [632, 211] on icon at bounding box center [630, 212] width 7 height 6
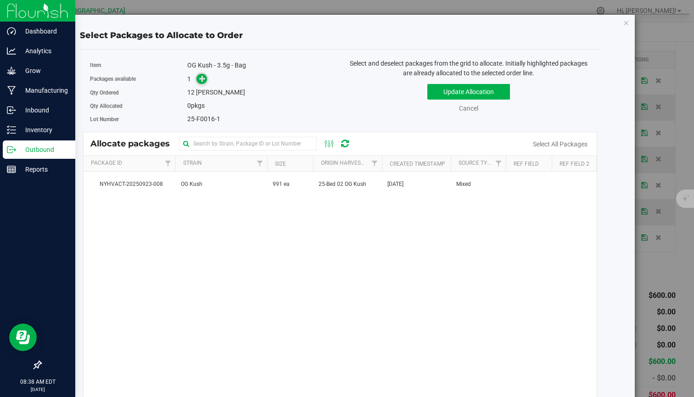
click at [201, 80] on icon at bounding box center [202, 78] width 6 height 6
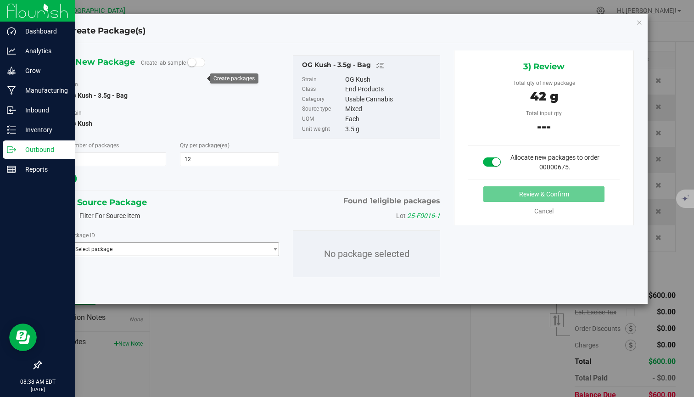
click at [177, 253] on span "Select package" at bounding box center [168, 249] width 200 height 13
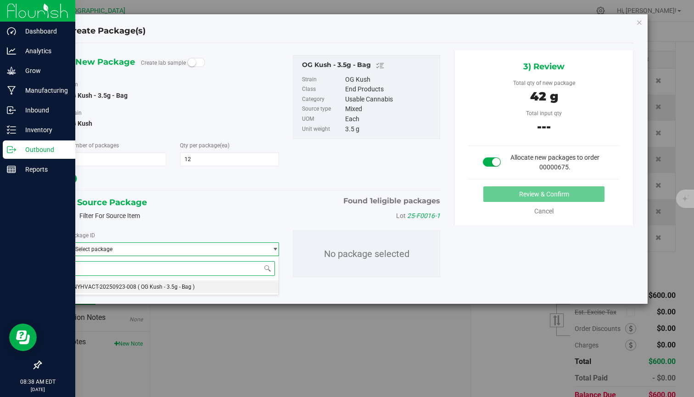
click at [162, 288] on span "( OG Kush - 3.5g - Bag )" at bounding box center [166, 287] width 57 height 6
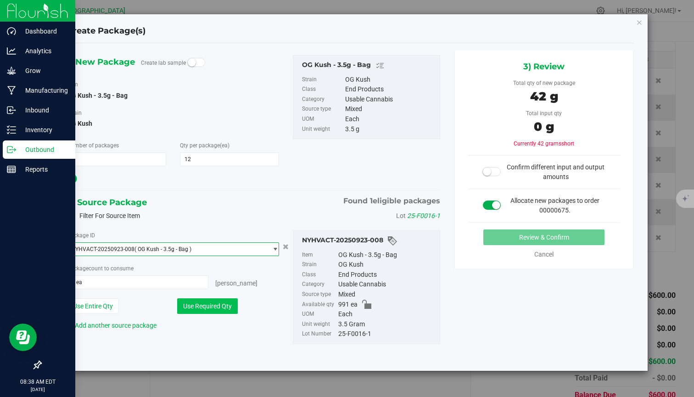
click at [228, 310] on button "Use Required Qty" at bounding box center [207, 307] width 61 height 16
type input "12 ea"
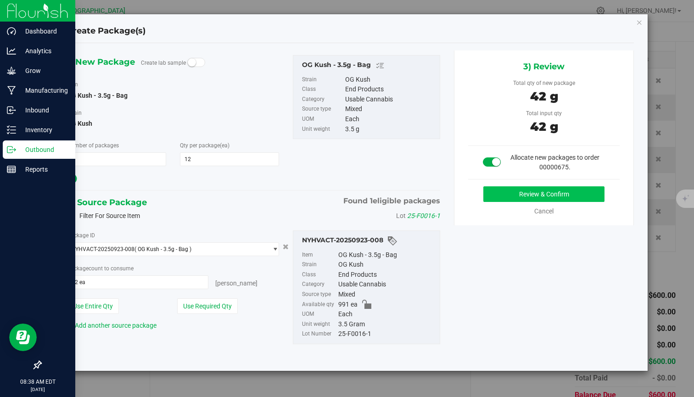
click at [507, 194] on button "Review & Confirm" at bounding box center [544, 194] width 121 height 16
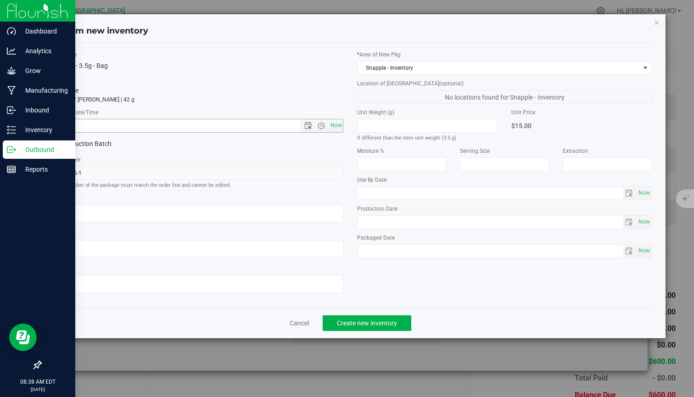
click at [344, 126] on span "Now" at bounding box center [196, 126] width 294 height 14
click at [337, 124] on span "Now" at bounding box center [336, 125] width 16 height 13
type input "9/24/2025 8:38 AM"
click at [361, 325] on span "Create new inventory" at bounding box center [367, 323] width 60 height 7
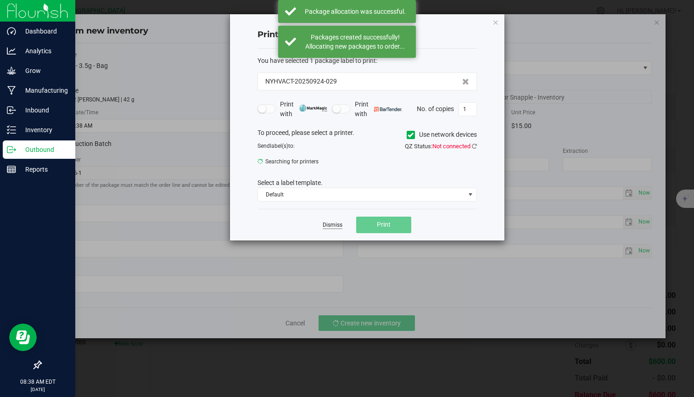
click at [333, 222] on link "Dismiss" at bounding box center [333, 225] width 20 height 8
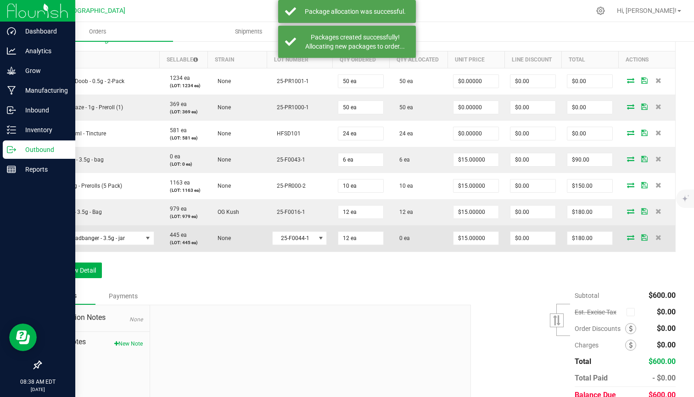
click at [632, 236] on icon at bounding box center [630, 238] width 7 height 6
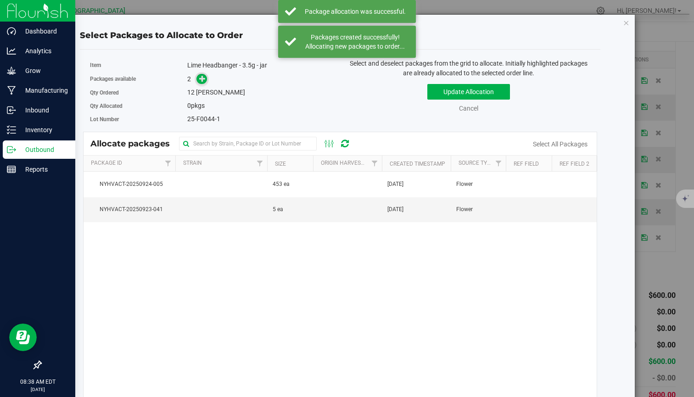
click at [200, 80] on icon at bounding box center [202, 78] width 6 height 6
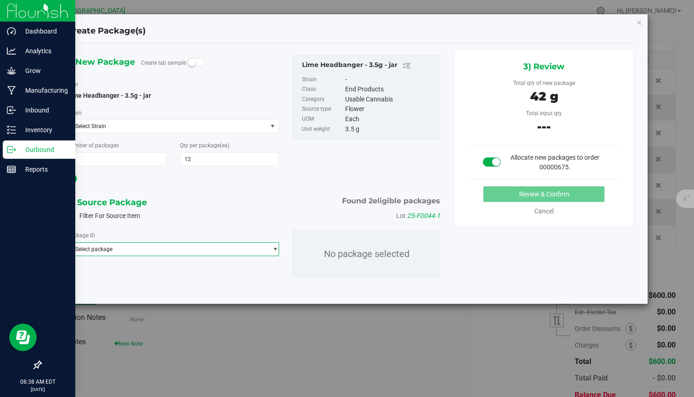
click at [204, 253] on span "Select package" at bounding box center [168, 249] width 200 height 13
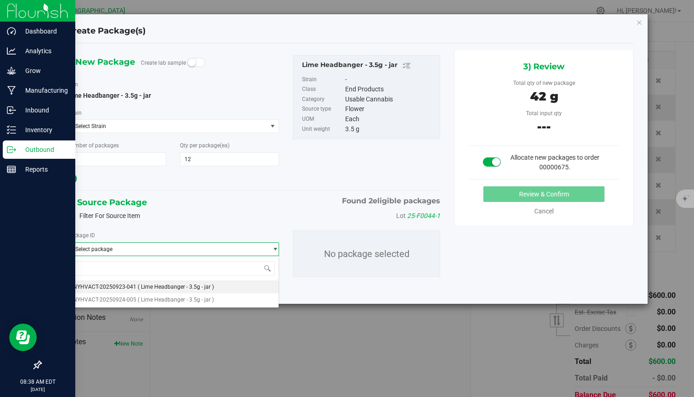
click at [164, 285] on span "( Lime Headbanger - 3.5g - jar )" at bounding box center [176, 287] width 76 height 6
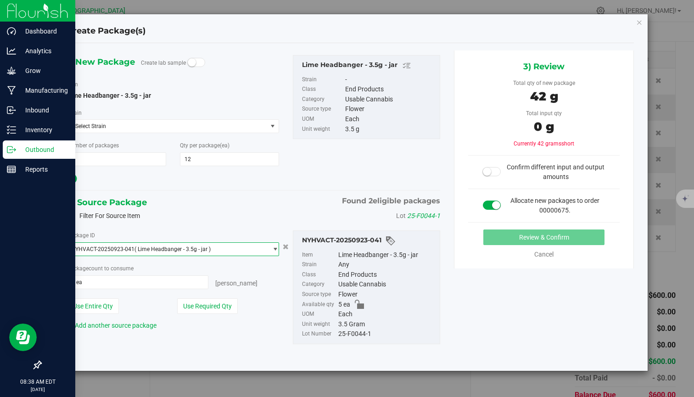
click at [210, 251] on span "NYHVACT-20250923-041 ( Lime Headbanger - 3.5g - jar )" at bounding box center [168, 249] width 200 height 13
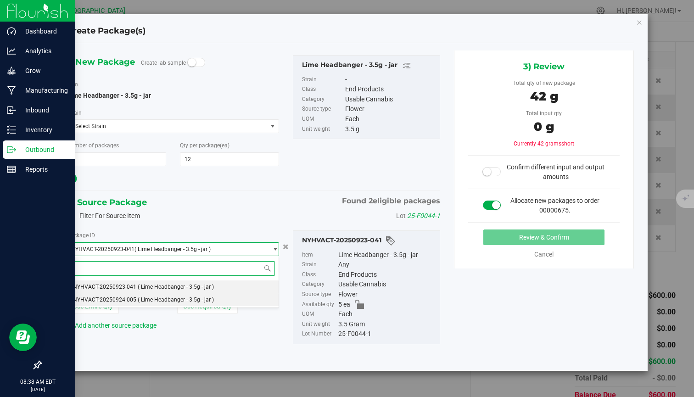
click at [169, 299] on span "( Lime Headbanger - 3.5g - jar )" at bounding box center [176, 300] width 76 height 6
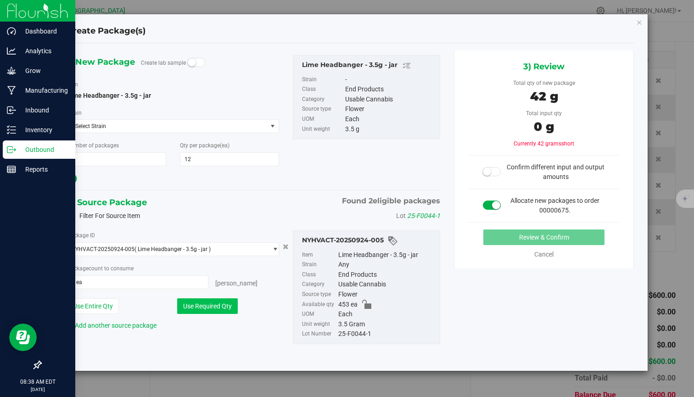
click at [206, 309] on button "Use Required Qty" at bounding box center [207, 307] width 61 height 16
type input "12 ea"
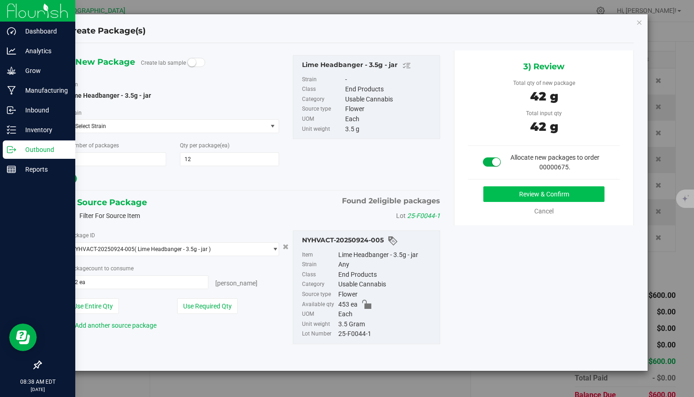
click at [558, 192] on button "Review & Confirm" at bounding box center [544, 194] width 121 height 16
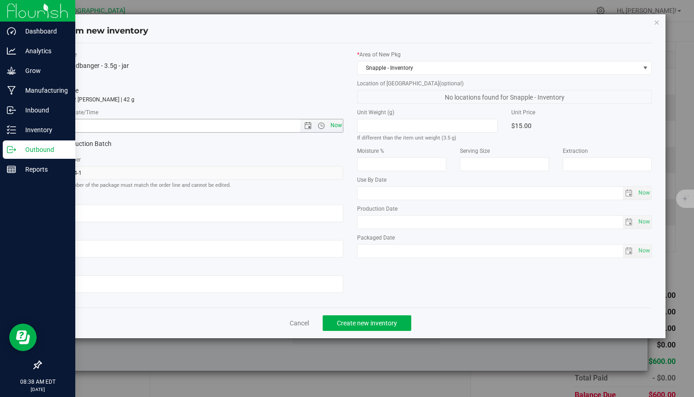
click at [339, 126] on span "Now" at bounding box center [336, 125] width 16 height 13
type input "9/24/2025 8:38 AM"
click at [363, 320] on span "Create new inventory" at bounding box center [367, 323] width 60 height 7
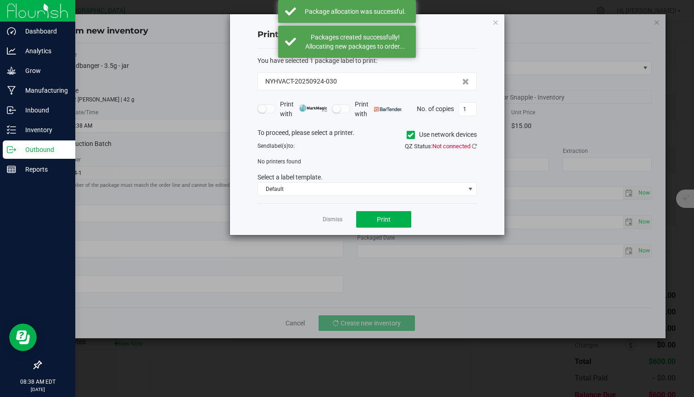
click at [333, 226] on div "Dismiss Print" at bounding box center [368, 219] width 220 height 32
click at [337, 219] on link "Dismiss" at bounding box center [333, 220] width 20 height 8
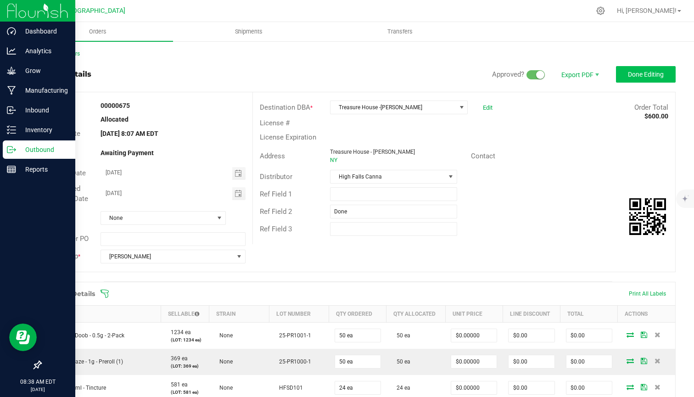
click at [639, 72] on span "Done Editing" at bounding box center [646, 74] width 36 height 7
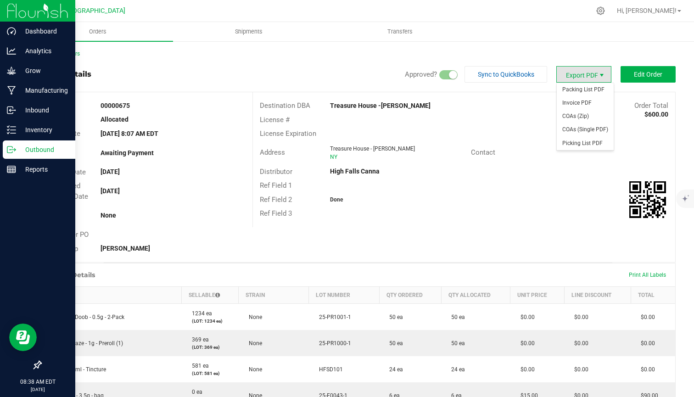
click at [601, 79] on span "Export PDF" at bounding box center [601, 75] width 7 height 7
click at [591, 107] on span "Invoice PDF" at bounding box center [585, 102] width 57 height 13
click at [483, 47] on div "Back to Orders Order details Approved? Sync to QuickBooks Export PDF Edit Order…" at bounding box center [358, 343] width 672 height 607
click at [580, 104] on span "Invoice PDF" at bounding box center [585, 102] width 57 height 13
click at [251, 35] on span "Shipments" at bounding box center [249, 32] width 52 height 8
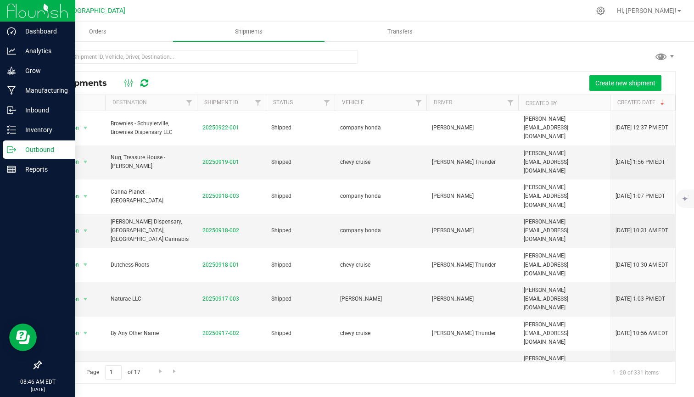
click at [619, 87] on button "Create new shipment" at bounding box center [626, 83] width 72 height 16
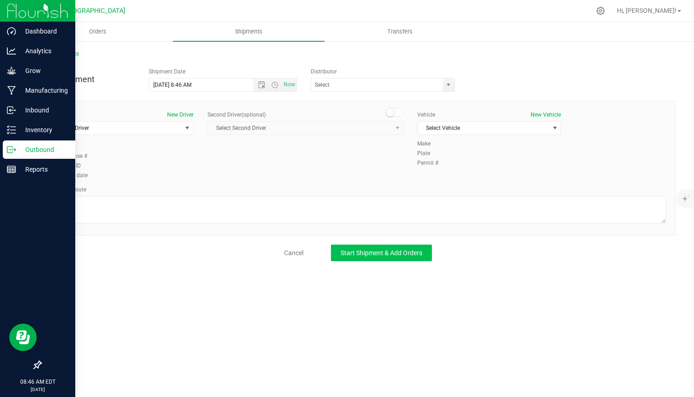
click at [342, 258] on button "Start Shipment & Add Orders" at bounding box center [381, 253] width 101 height 17
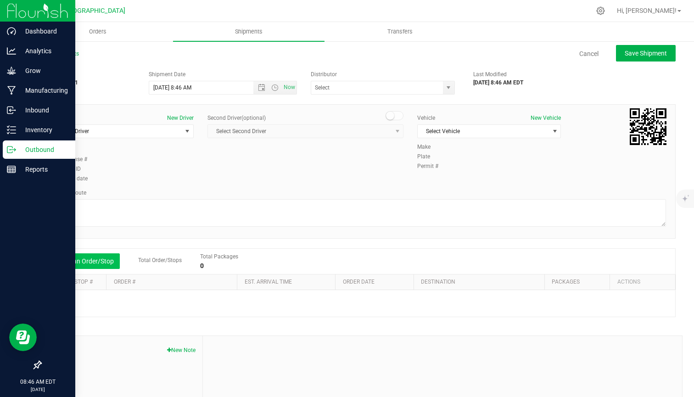
click at [109, 265] on button "Add an Order/Stop" at bounding box center [84, 262] width 72 height 16
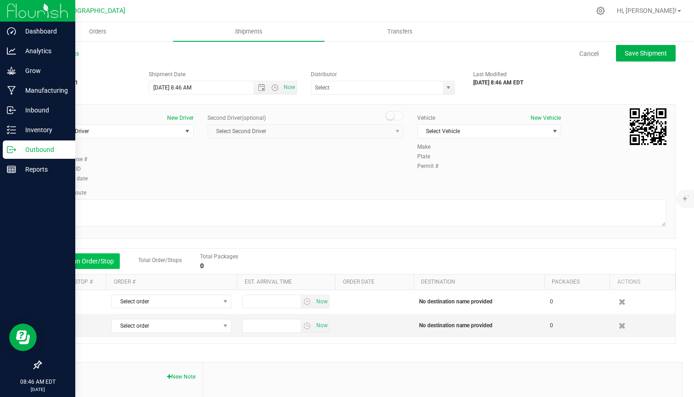
click at [109, 265] on button "Add an Order/Stop" at bounding box center [84, 262] width 72 height 16
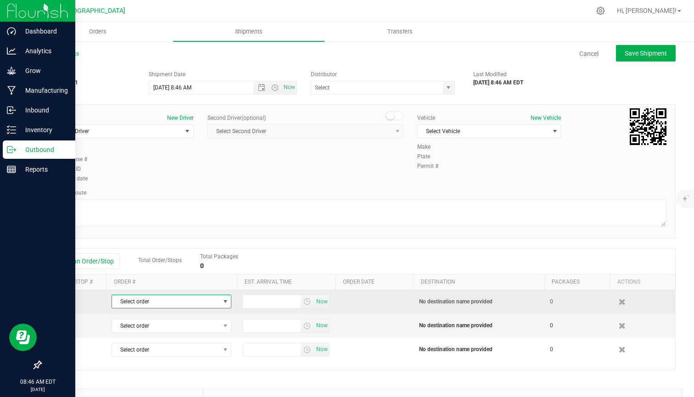
click at [177, 308] on span "Select order" at bounding box center [165, 301] width 107 height 13
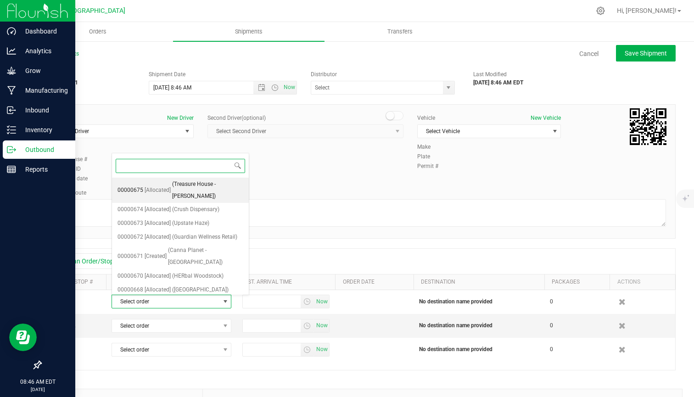
click at [194, 183] on span "(Treasure House -Corey)" at bounding box center [207, 190] width 71 height 23
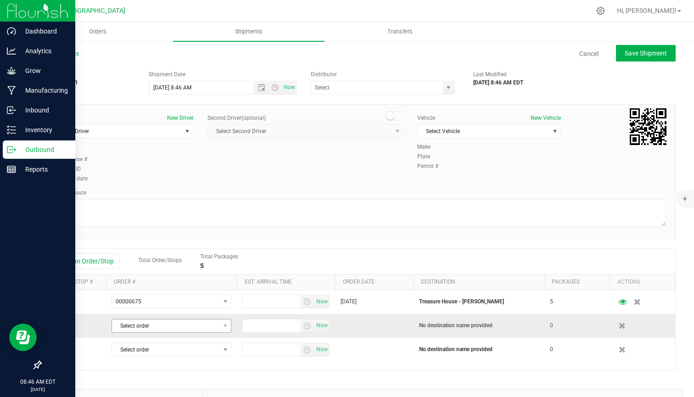
click at [178, 322] on span "Select order" at bounding box center [165, 326] width 107 height 13
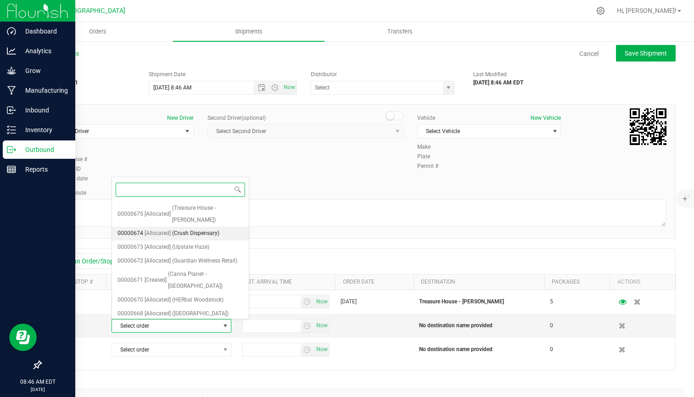
click at [216, 228] on span "(Crush Dispensary)" at bounding box center [195, 234] width 47 height 12
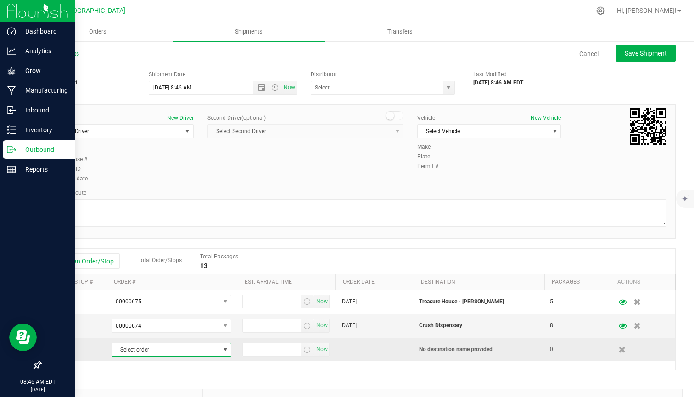
click at [189, 350] on span "Select order" at bounding box center [165, 350] width 107 height 13
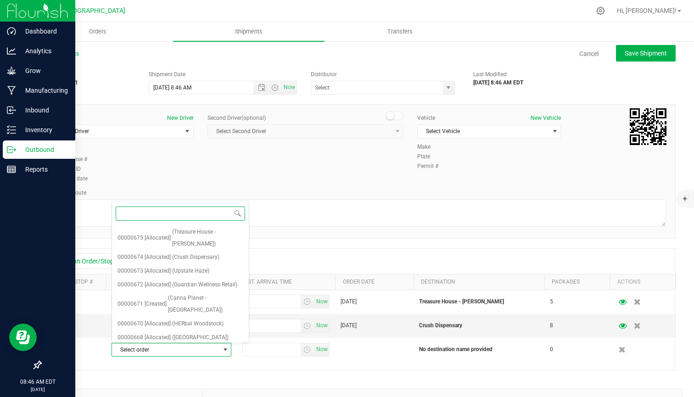
click at [189, 345] on span "(Riverbend)" at bounding box center [186, 351] width 28 height 12
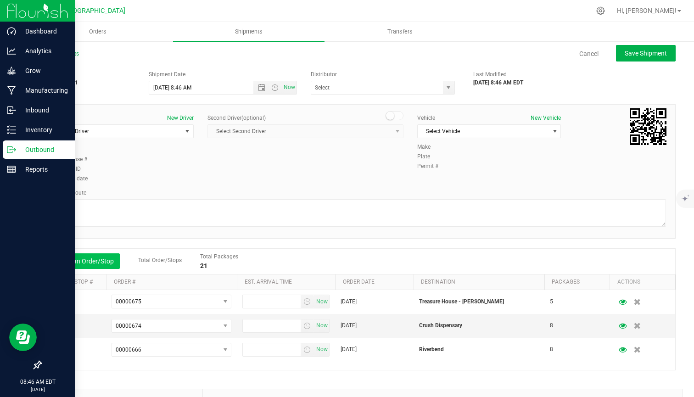
click at [95, 259] on button "Add an Order/Stop" at bounding box center [84, 262] width 72 height 16
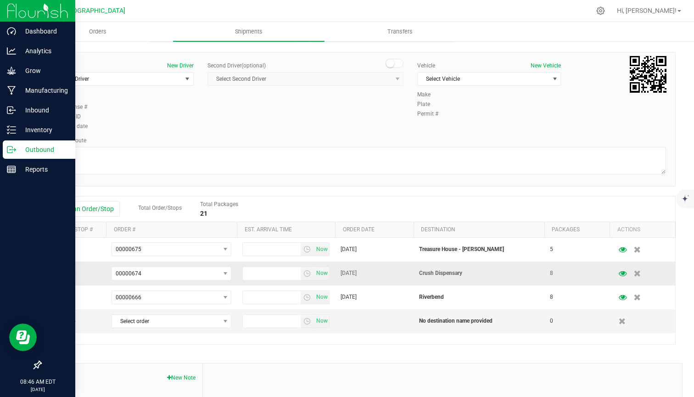
scroll to position [90, 0]
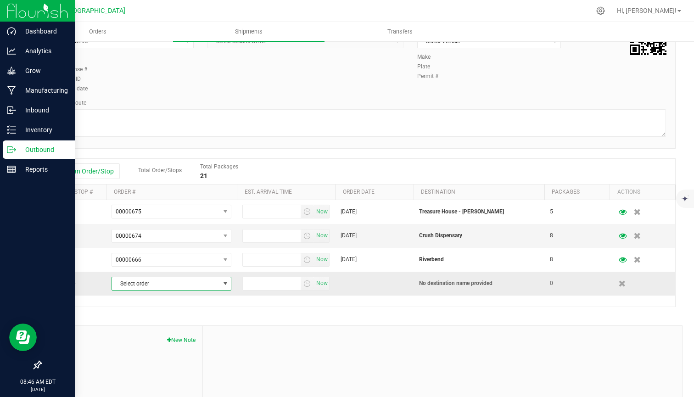
click at [205, 286] on span "Select order" at bounding box center [165, 283] width 107 height 13
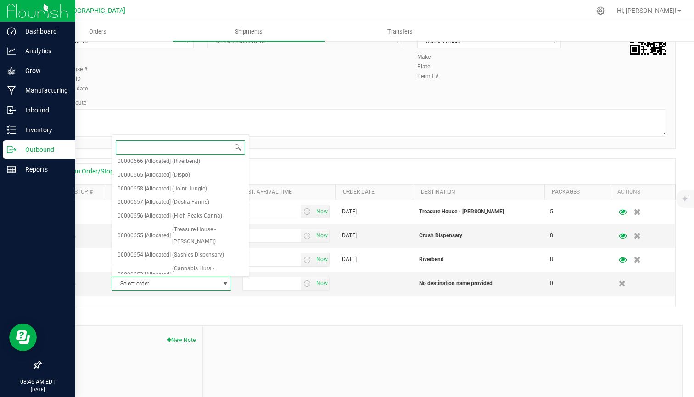
scroll to position [123, 0]
click at [171, 288] on li "00000652 [Allocated] (Stage One Cannabis)" at bounding box center [180, 295] width 137 height 14
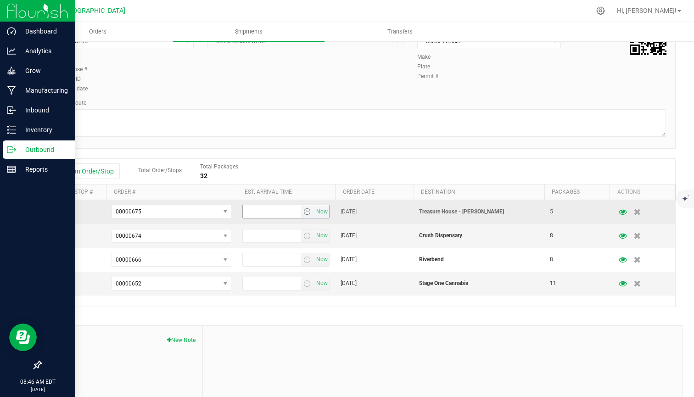
click at [306, 211] on span "select" at bounding box center [307, 211] width 7 height 7
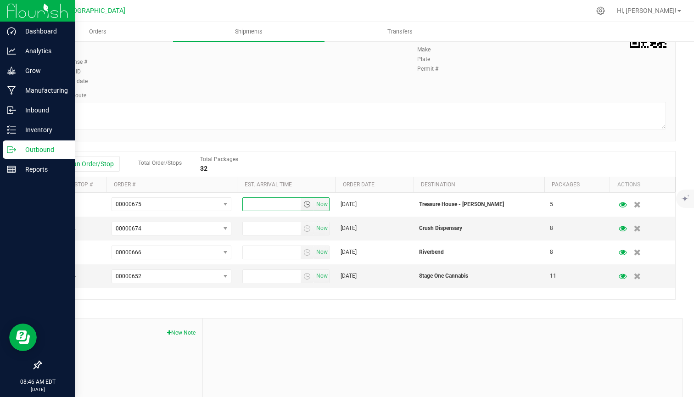
scroll to position [99, 0]
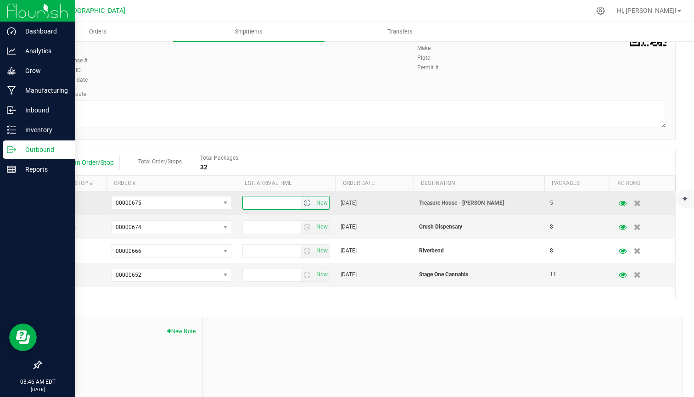
click at [306, 204] on span "select" at bounding box center [307, 202] width 7 height 7
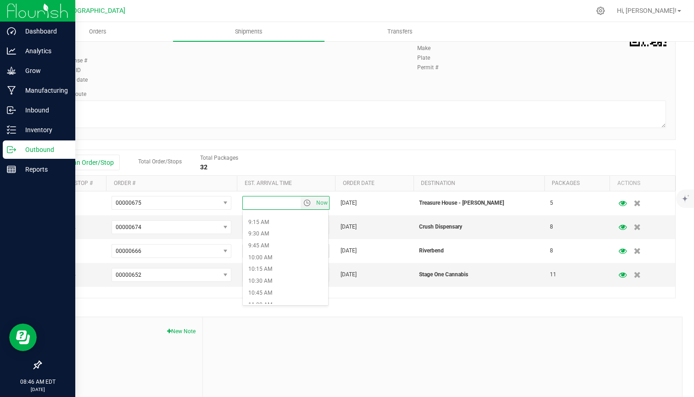
scroll to position [659, 0]
click at [280, 246] on li "2:30 PM" at bounding box center [285, 244] width 85 height 12
click at [309, 224] on span "select" at bounding box center [307, 227] width 7 height 7
click at [272, 277] on li "2:30 PM" at bounding box center [285, 276] width 85 height 12
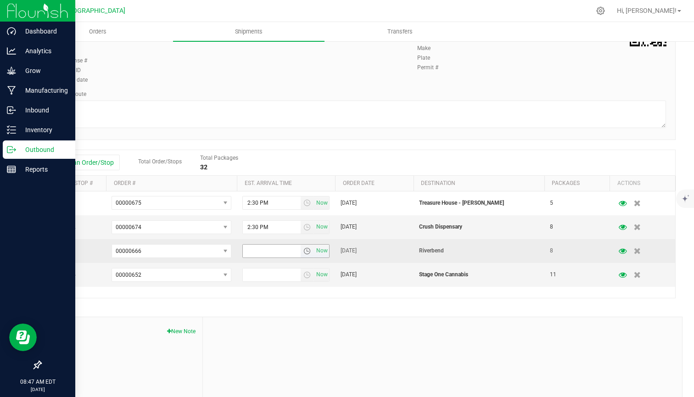
click at [307, 253] on span "select" at bounding box center [307, 251] width 7 height 7
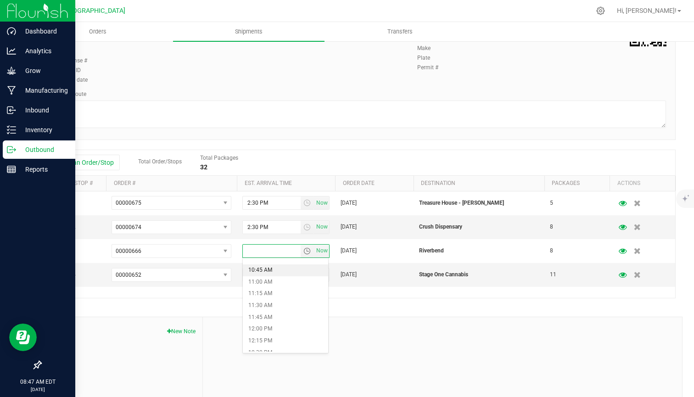
scroll to position [501, 0]
click at [270, 286] on li "11:00 AM" at bounding box center [285, 284] width 85 height 12
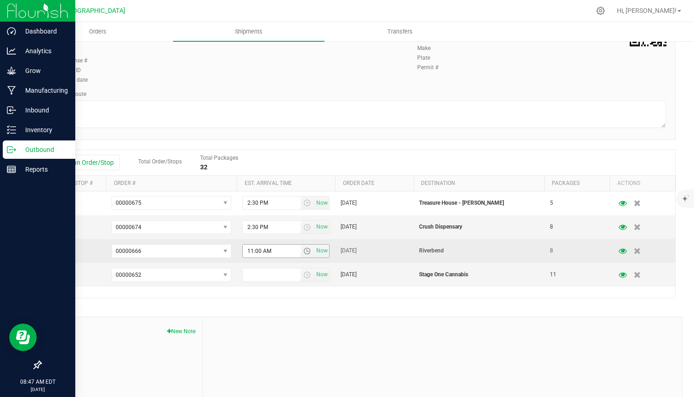
click at [306, 252] on span "select" at bounding box center [307, 251] width 7 height 7
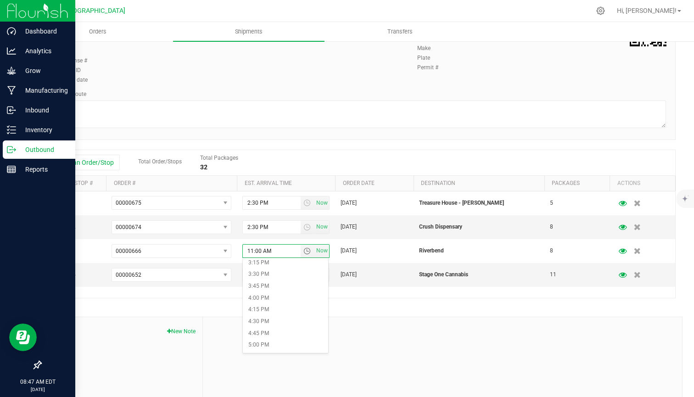
scroll to position [722, 0]
click at [265, 302] on li "4:00 PM" at bounding box center [285, 300] width 85 height 12
click at [308, 278] on span "select" at bounding box center [307, 274] width 7 height 7
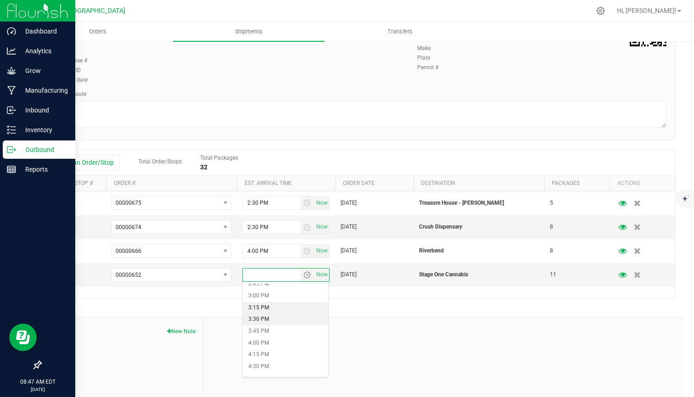
click at [265, 312] on li "3:15 PM" at bounding box center [285, 308] width 85 height 12
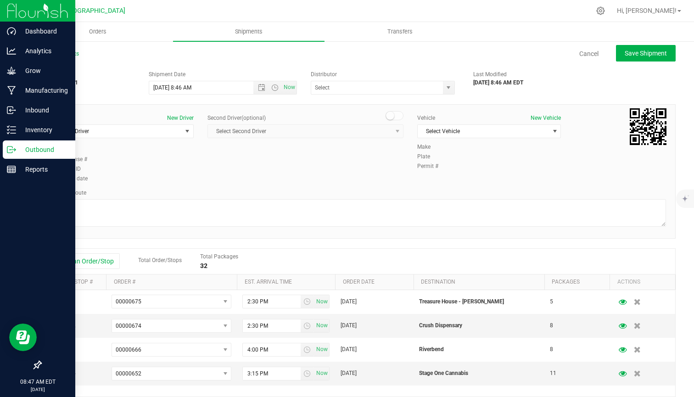
scroll to position [0, 0]
click at [130, 123] on div "Driver New Driver Select Driver Select Driver E 23 Matt Brewer Remmington Budd …" at bounding box center [122, 130] width 144 height 32
click at [125, 134] on span "Select Driver" at bounding box center [116, 131] width 131 height 13
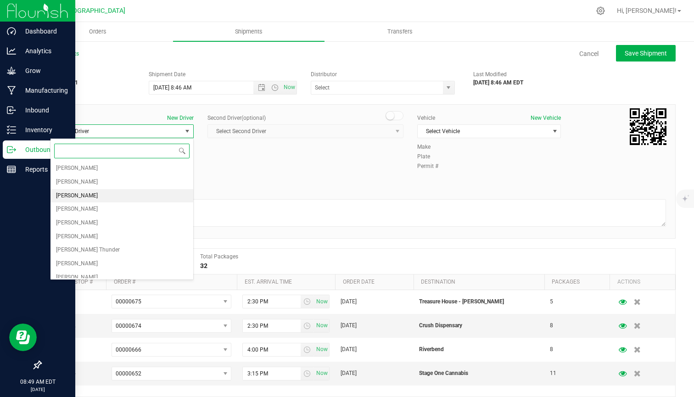
scroll to position [164, 0]
click at [88, 260] on li "Corey Vista" at bounding box center [122, 265] width 143 height 14
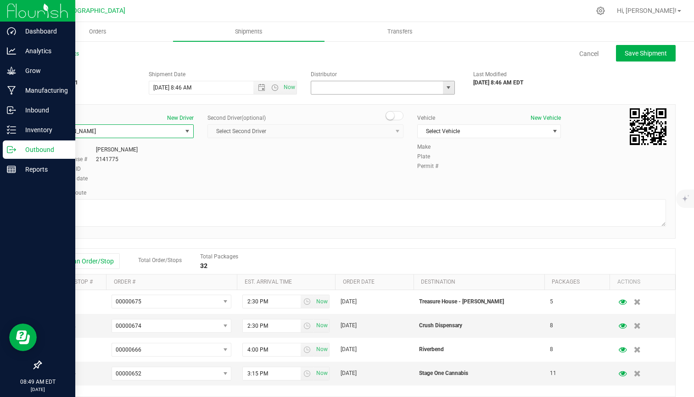
click at [353, 91] on input "text" at bounding box center [375, 87] width 128 height 13
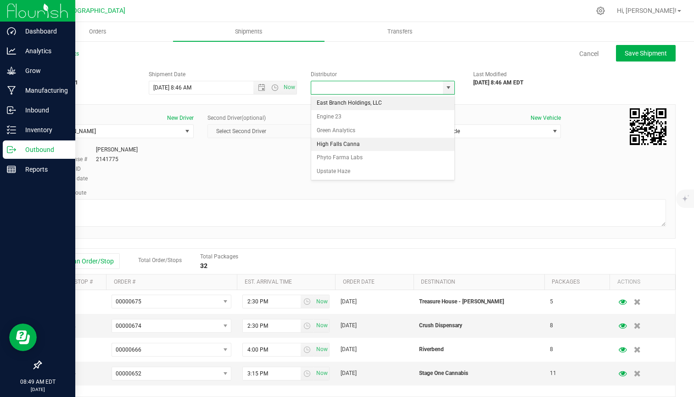
click at [344, 147] on li "High Falls Canna" at bounding box center [382, 145] width 143 height 14
type input "High Falls Canna"
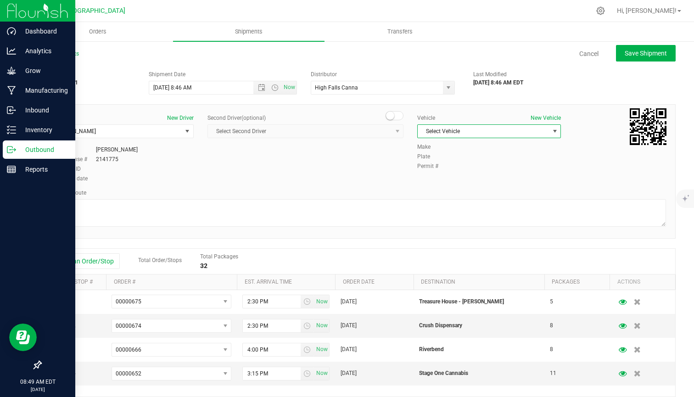
click at [504, 135] on span "Select Vehicle" at bounding box center [483, 131] width 131 height 13
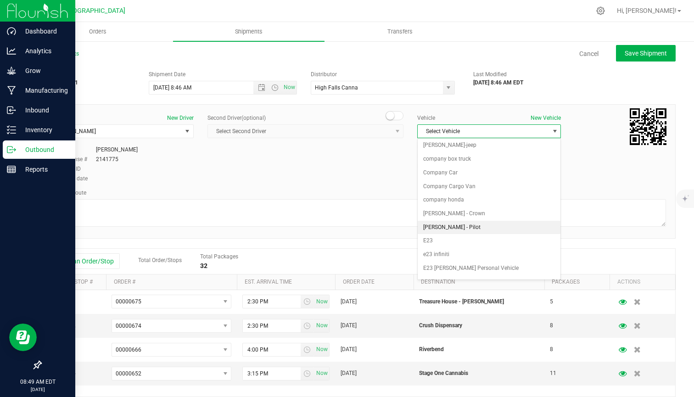
click at [453, 221] on li "Corey - Pilot" at bounding box center [489, 228] width 143 height 14
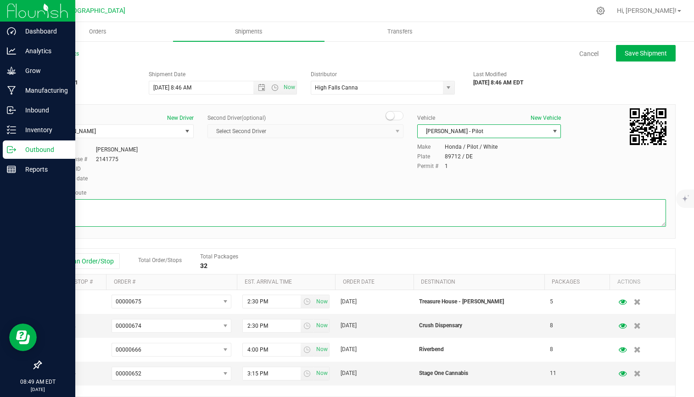
click at [407, 212] on textarea at bounding box center [358, 213] width 616 height 28
type textarea "gps"
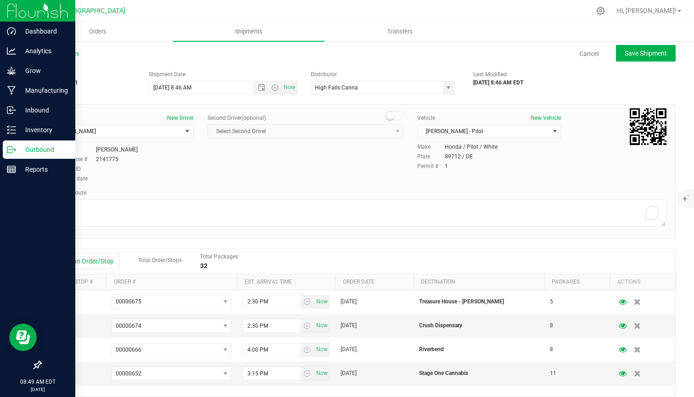
click at [364, 174] on div "Driver New Driver Corey Vista Select Driver E 23 Matt Brewer Remmington Budd Br…" at bounding box center [358, 149] width 630 height 70
click at [653, 57] on button "Save Shipment" at bounding box center [646, 53] width 60 height 17
type input "9/24/2025 12:46 PM"
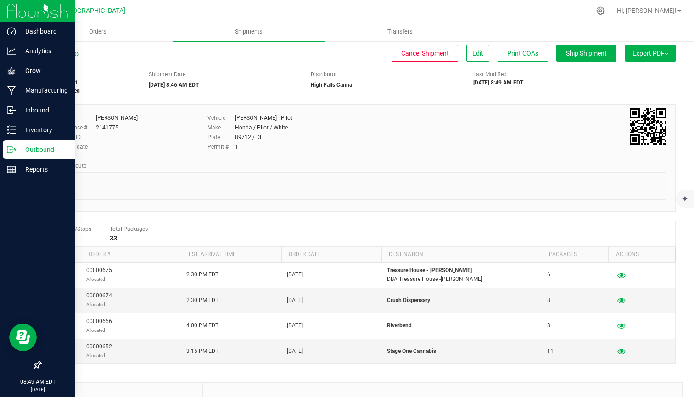
click at [655, 51] on span "Export PDF" at bounding box center [651, 53] width 36 height 7
click at [639, 90] on span "Manifest by Lot" at bounding box center [627, 87] width 38 height 6
click at [584, 50] on span "Ship Shipment" at bounding box center [586, 53] width 41 height 7
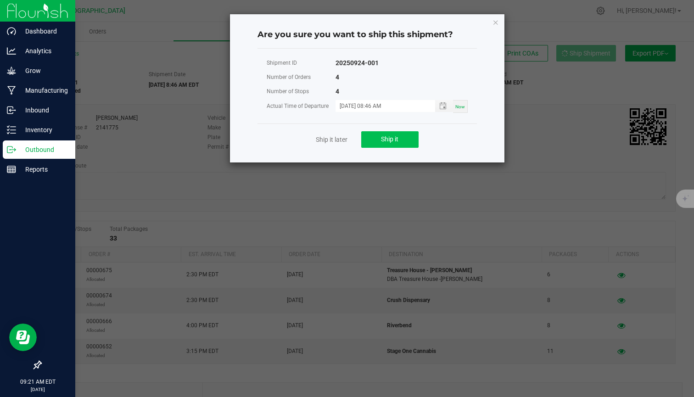
click at [405, 140] on button "Ship it" at bounding box center [389, 139] width 57 height 17
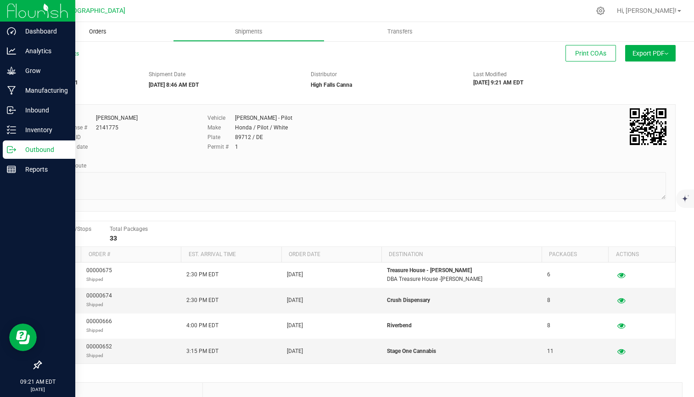
click at [102, 35] on span "Orders" at bounding box center [98, 32] width 42 height 8
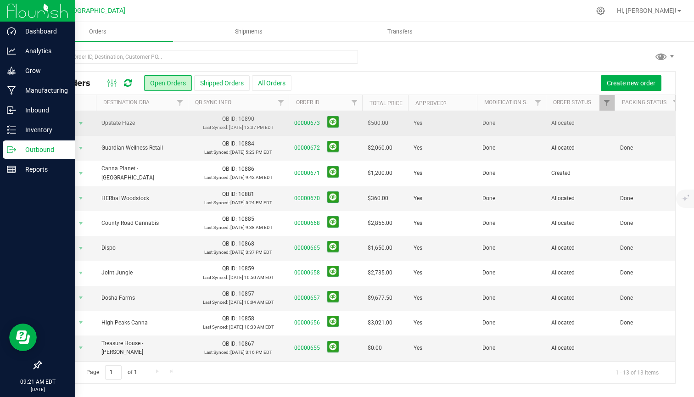
click at [628, 125] on td at bounding box center [649, 123] width 69 height 25
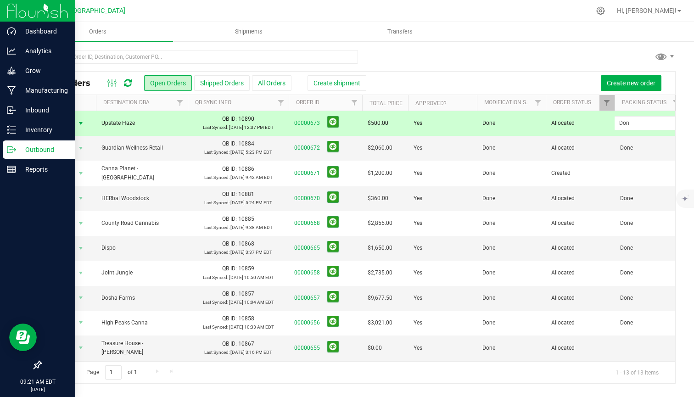
type input "Done"
click at [526, 56] on div at bounding box center [358, 60] width 636 height 21
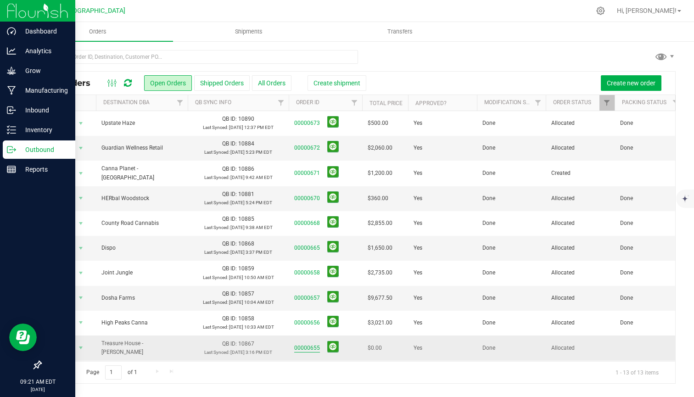
click at [304, 346] on link "00000655" at bounding box center [307, 348] width 26 height 9
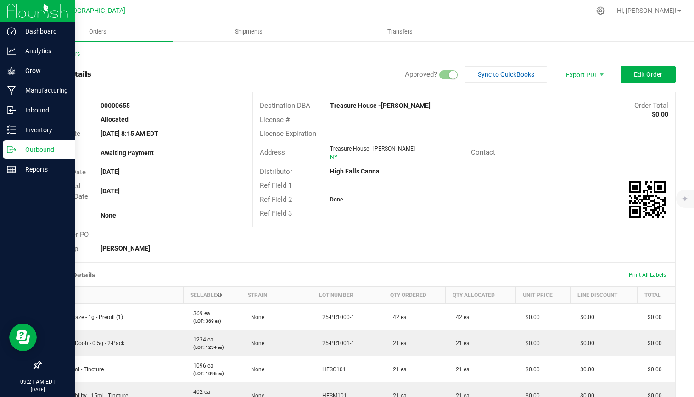
click at [75, 51] on link "Back to Orders" at bounding box center [60, 54] width 40 height 6
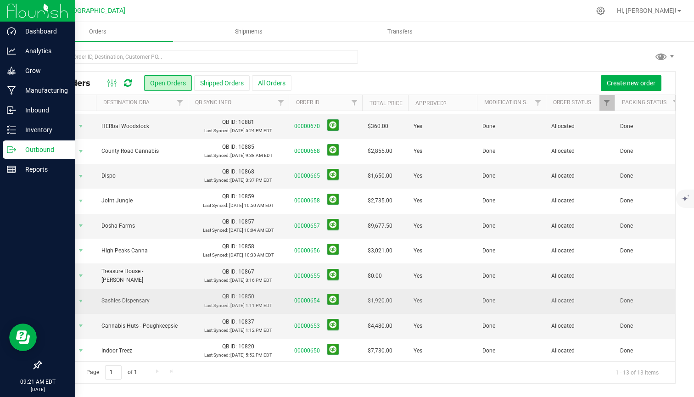
scroll to position [72, 0]
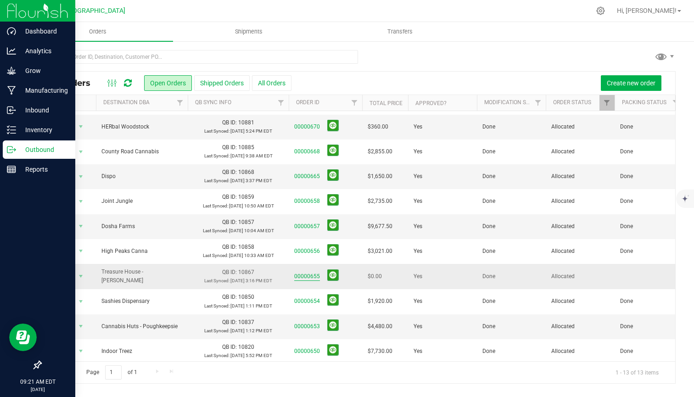
click at [302, 276] on link "00000655" at bounding box center [307, 276] width 26 height 9
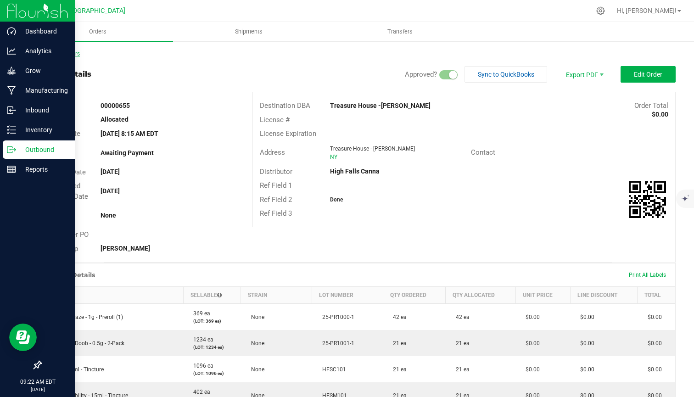
click at [60, 55] on link "Back to Orders" at bounding box center [60, 54] width 40 height 6
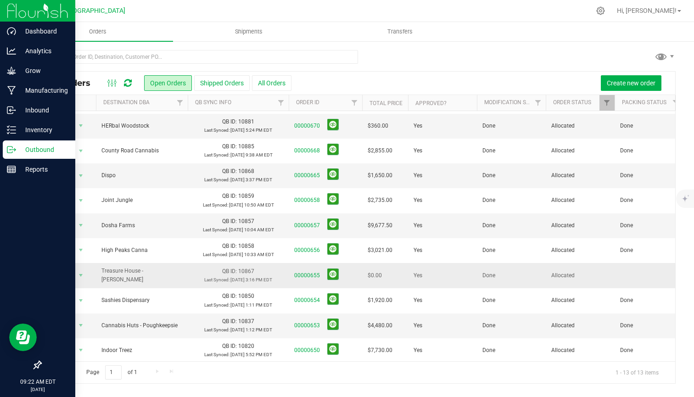
scroll to position [72, 0]
click at [71, 276] on span "Action" at bounding box center [62, 276] width 25 height 13
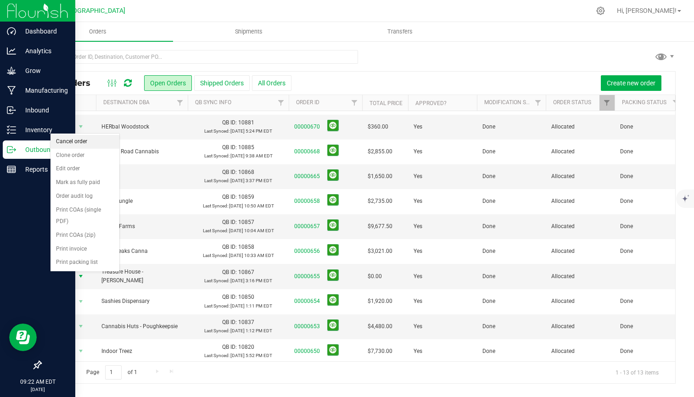
click at [85, 144] on li "Cancel order" at bounding box center [85, 142] width 69 height 14
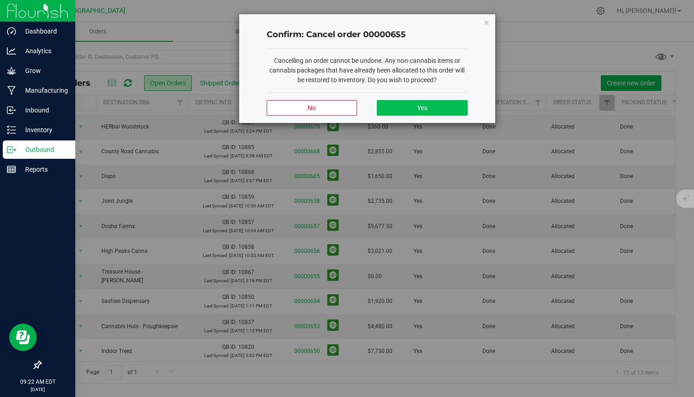
click at [427, 110] on span "Yes" at bounding box center [423, 107] width 10 height 7
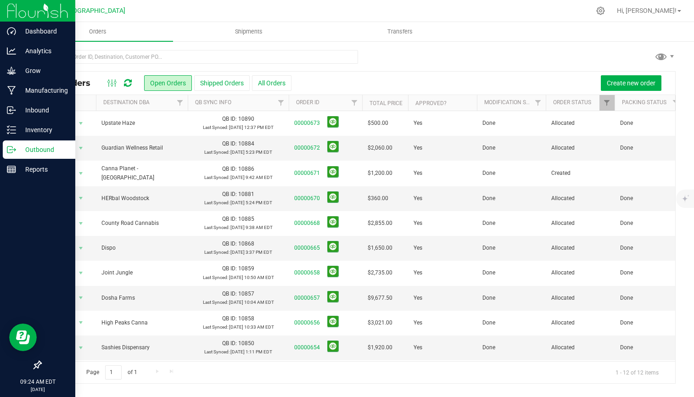
click at [352, 0] on nav "High Falls Canna NY Hi, Adam!" at bounding box center [358, 11] width 672 height 22
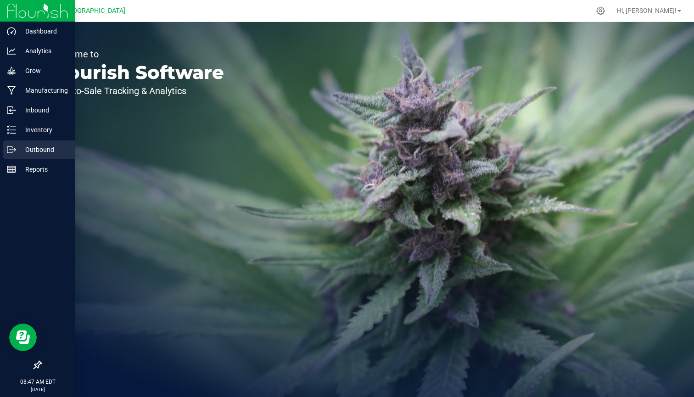
click at [16, 151] on icon at bounding box center [11, 149] width 9 height 9
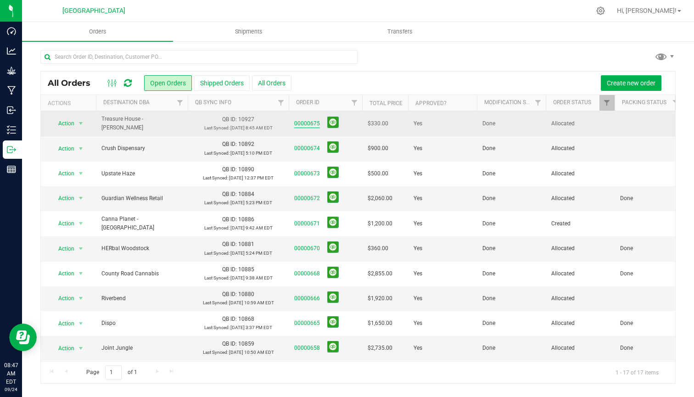
click at [305, 122] on link "00000675" at bounding box center [307, 123] width 26 height 9
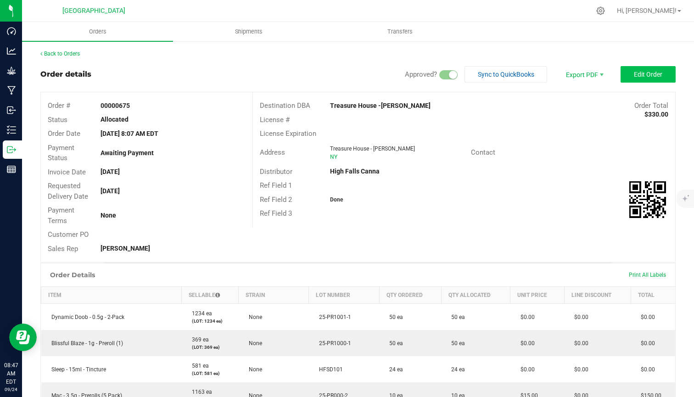
click at [659, 81] on button "Edit Order" at bounding box center [648, 74] width 55 height 17
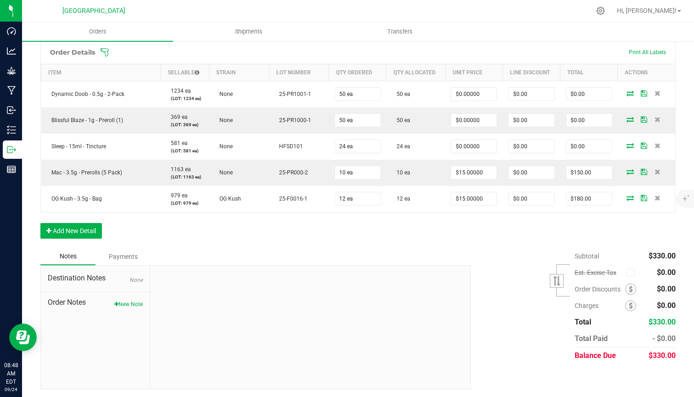
scroll to position [241, 0]
click at [95, 235] on button "Add New Detail" at bounding box center [71, 232] width 62 height 16
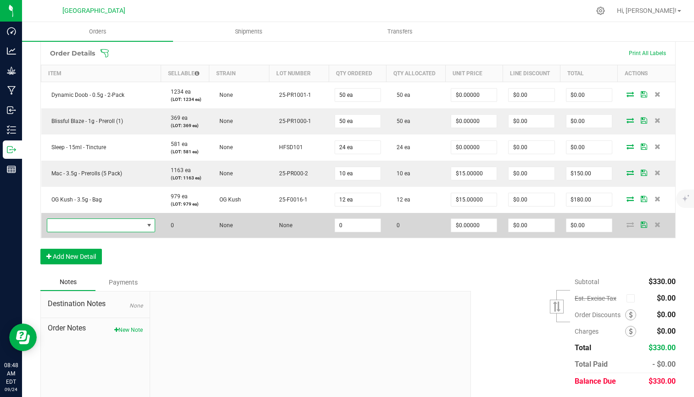
click at [122, 225] on span "NO DATA FOUND" at bounding box center [95, 225] width 96 height 13
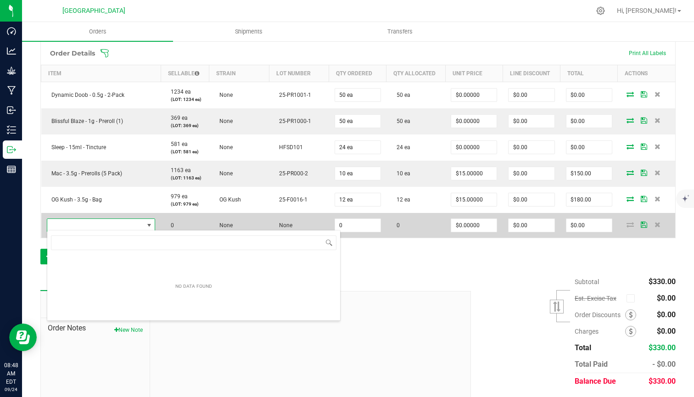
scroll to position [14, 109]
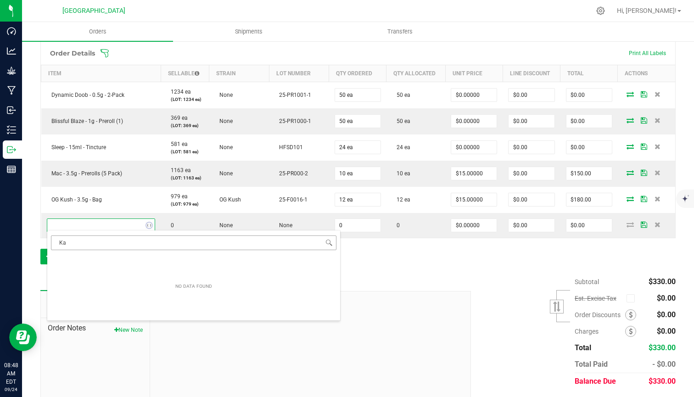
type input "K"
type input "candy"
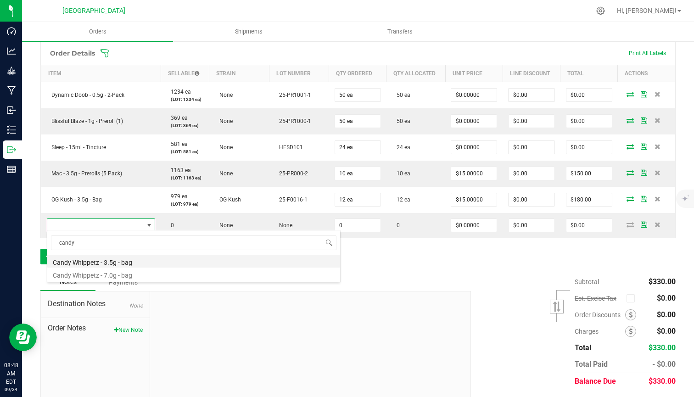
click at [83, 260] on li "Candy Whippetz - 3.5g - bag" at bounding box center [193, 261] width 293 height 13
type input "0 ea"
type input "$15.00000"
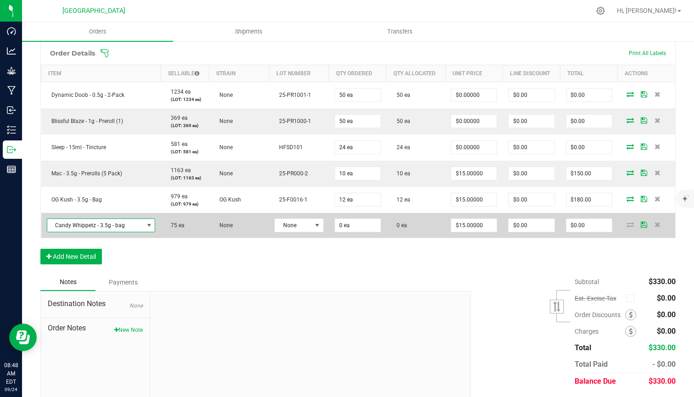
click at [306, 230] on td "None" at bounding box center [299, 225] width 60 height 25
click at [306, 230] on span "None" at bounding box center [299, 226] width 49 height 14
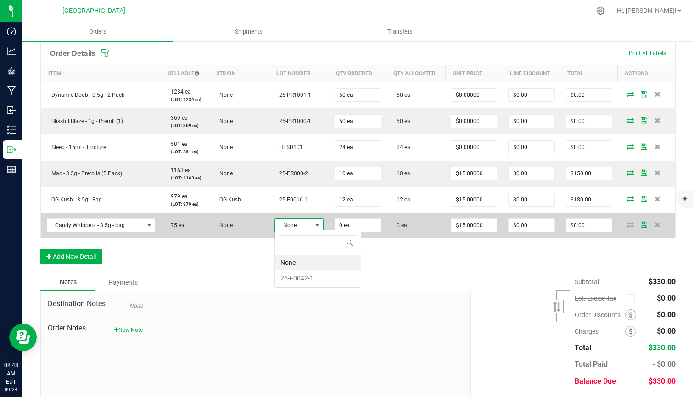
scroll to position [14, 49]
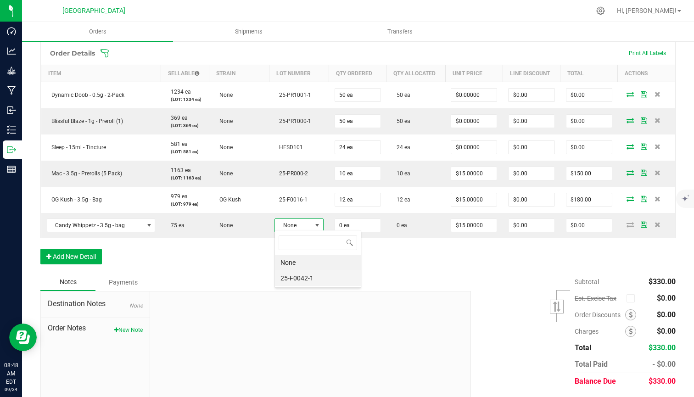
click at [298, 281] on li "25-F0042-1" at bounding box center [318, 279] width 86 height 16
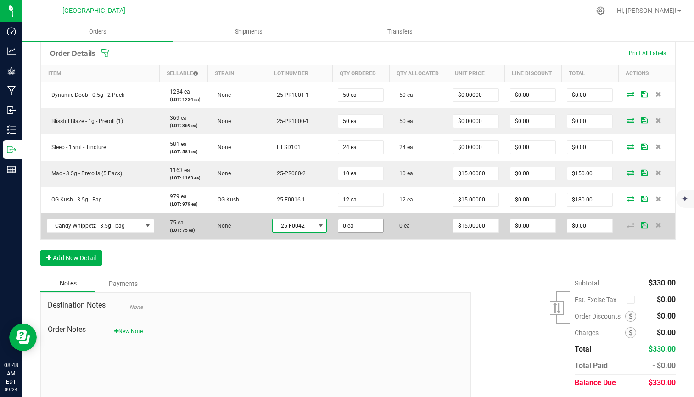
type input "0"
click at [353, 226] on input "0" at bounding box center [361, 226] width 45 height 13
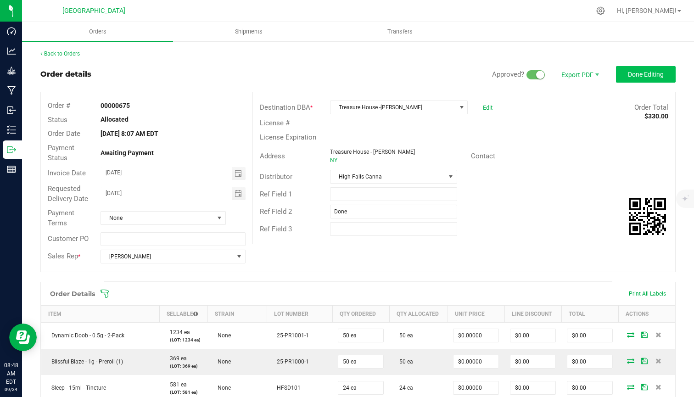
scroll to position [0, 0]
type input "12 ea"
type input "$180.00"
click at [638, 81] on button "Done Editing" at bounding box center [646, 74] width 60 height 17
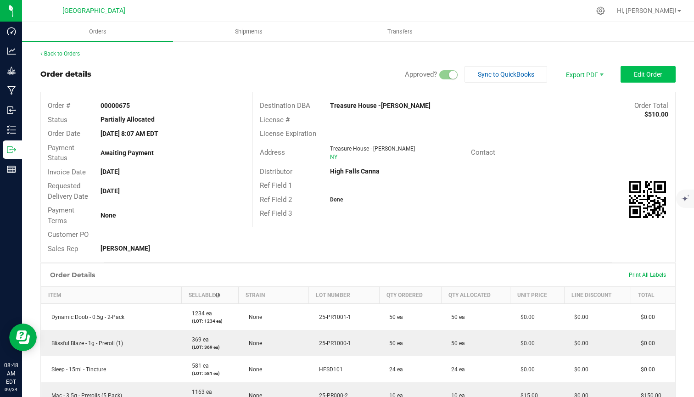
scroll to position [0, 0]
click at [647, 68] on button "Edit Order" at bounding box center [648, 74] width 55 height 17
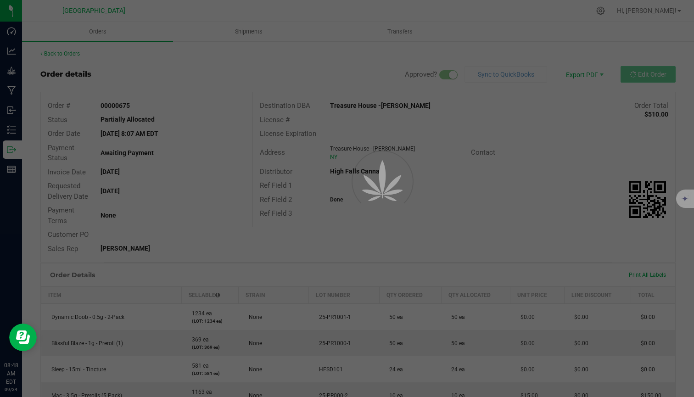
scroll to position [0, 0]
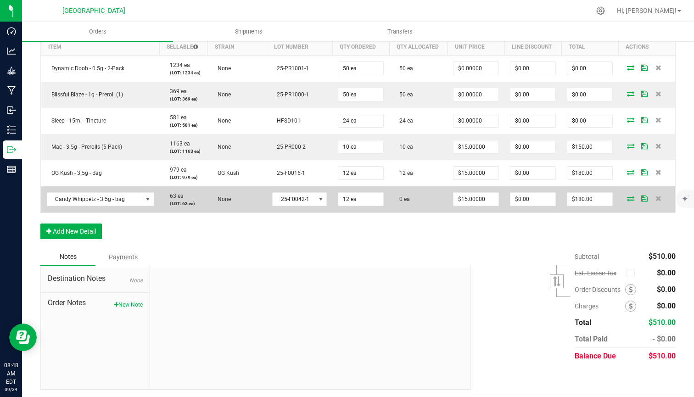
scroll to position [267, 0]
click at [627, 199] on icon at bounding box center [630, 199] width 7 height 6
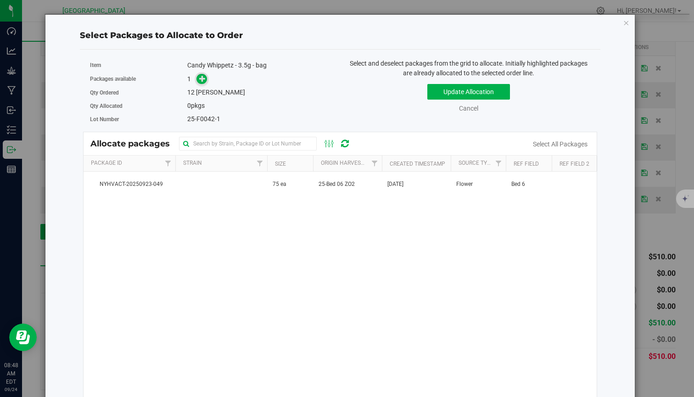
click at [204, 79] on icon at bounding box center [202, 78] width 6 height 6
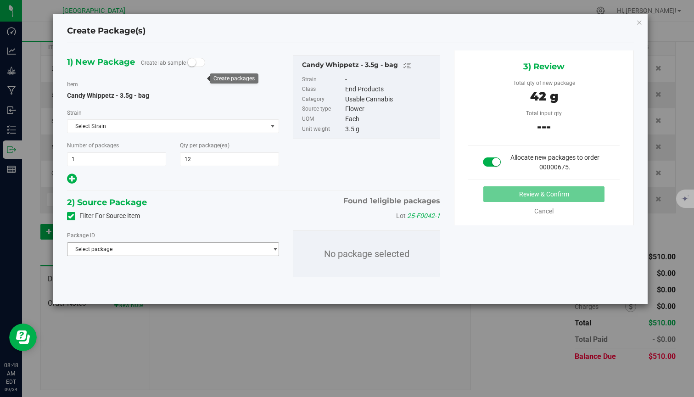
click at [183, 250] on span "Select package" at bounding box center [168, 249] width 200 height 13
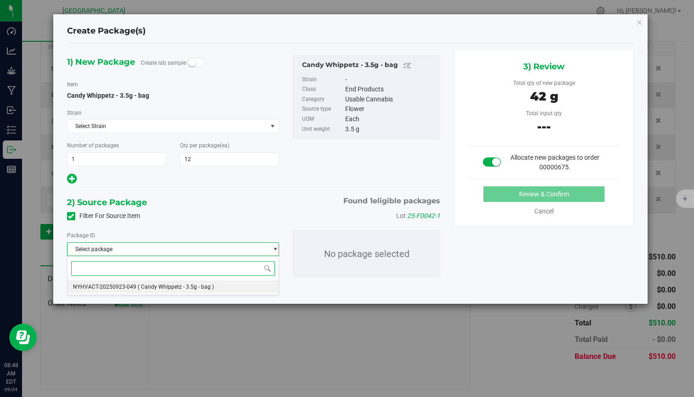
click at [157, 289] on span "( Candy Whippetz - 3.5g - bag )" at bounding box center [176, 287] width 76 height 6
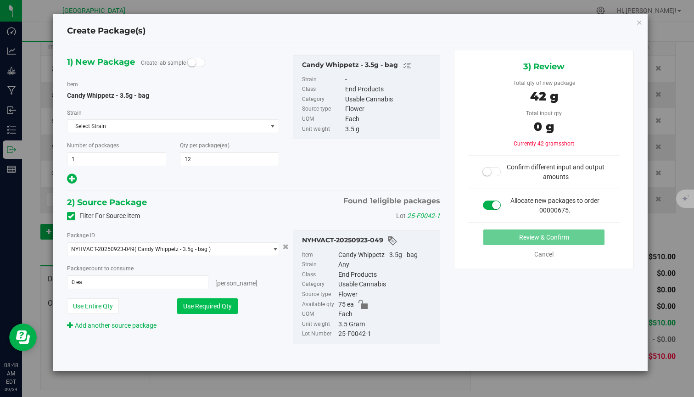
click at [209, 301] on button "Use Required Qty" at bounding box center [207, 307] width 61 height 16
type input "12 ea"
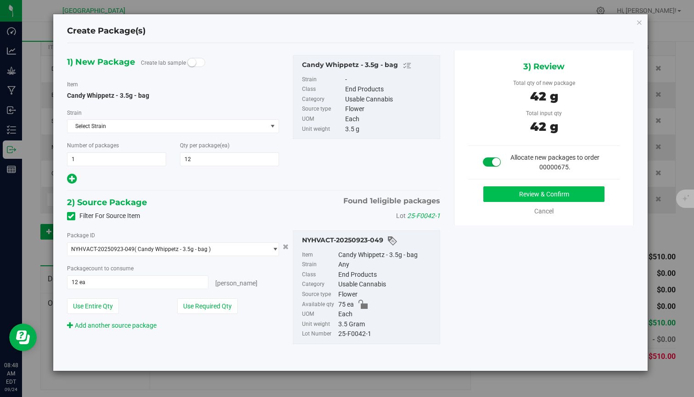
click at [499, 194] on button "Review & Confirm" at bounding box center [544, 194] width 121 height 16
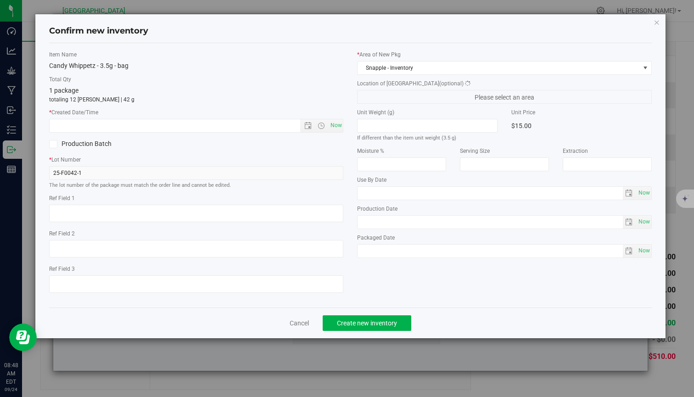
type textarea "Bed 6"
click at [341, 125] on span "Now" at bounding box center [336, 125] width 16 height 13
type input "[DATE] 8:48 AM"
click at [371, 325] on span "Create new inventory" at bounding box center [367, 323] width 60 height 7
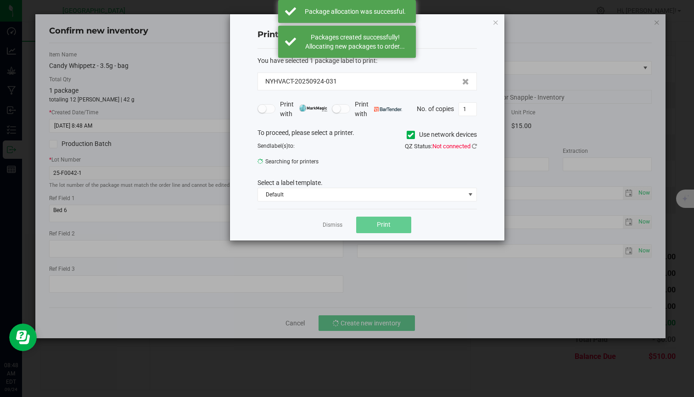
click at [334, 230] on div "Dismiss Print" at bounding box center [368, 225] width 220 height 32
click at [334, 226] on link "Dismiss" at bounding box center [333, 225] width 20 height 8
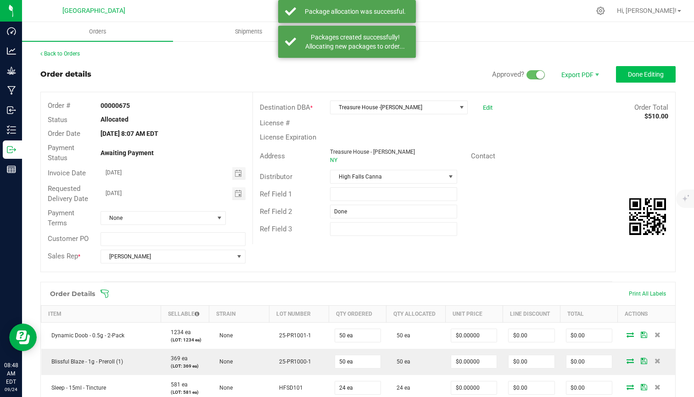
scroll to position [0, 0]
click at [665, 73] on button "Done Editing" at bounding box center [646, 74] width 60 height 17
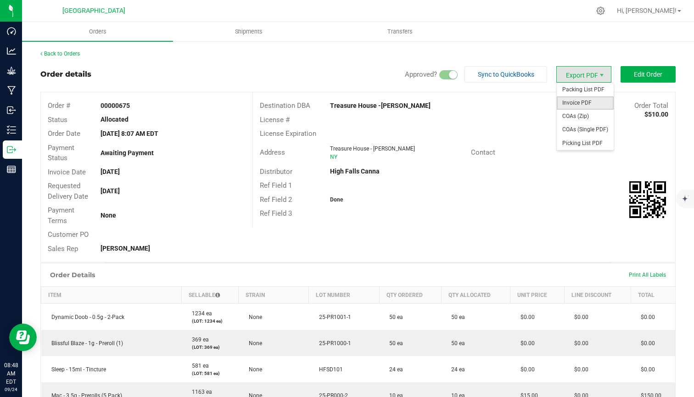
click at [581, 103] on span "Invoice PDF" at bounding box center [585, 102] width 57 height 13
